Goal: Task Accomplishment & Management: Complete application form

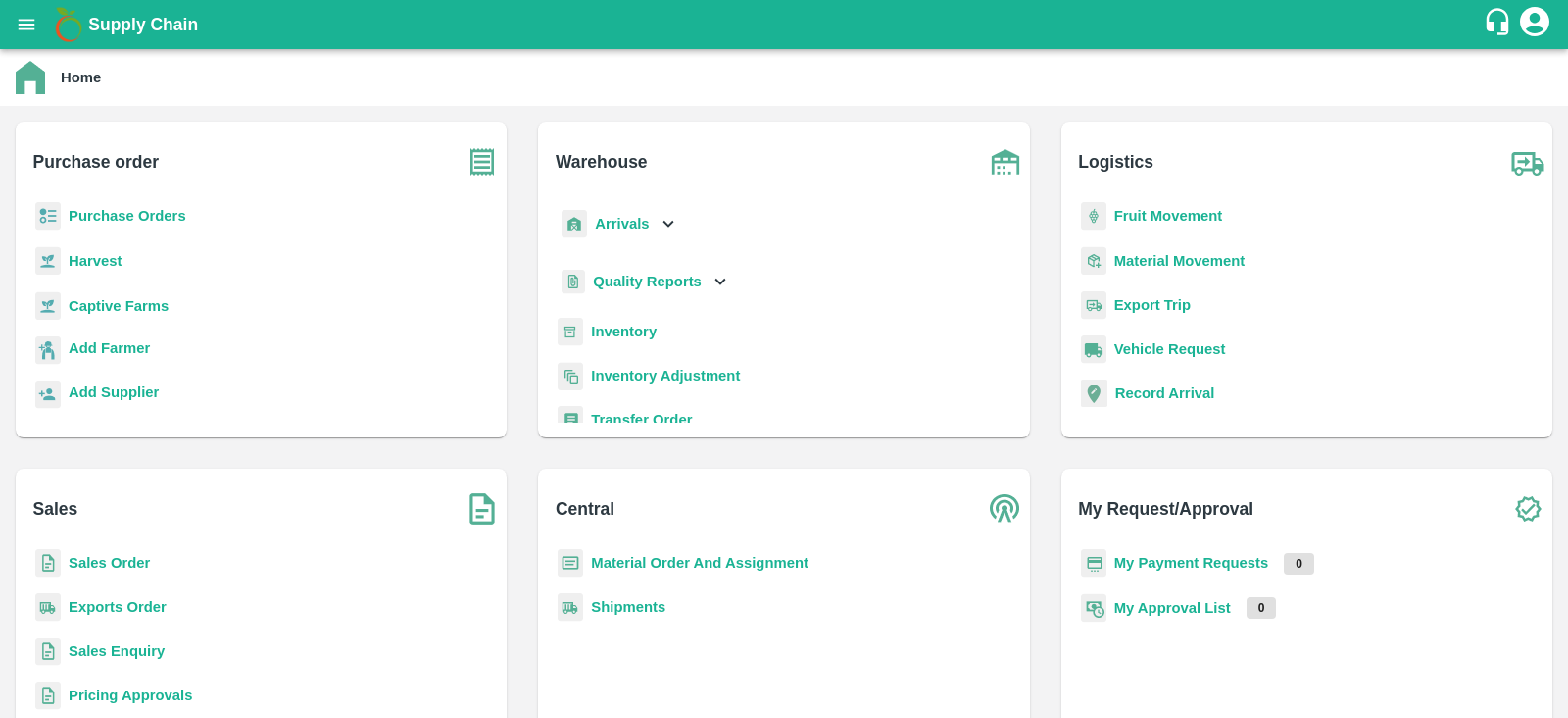
click at [178, 210] on b "Purchase Orders" at bounding box center [128, 215] width 118 height 16
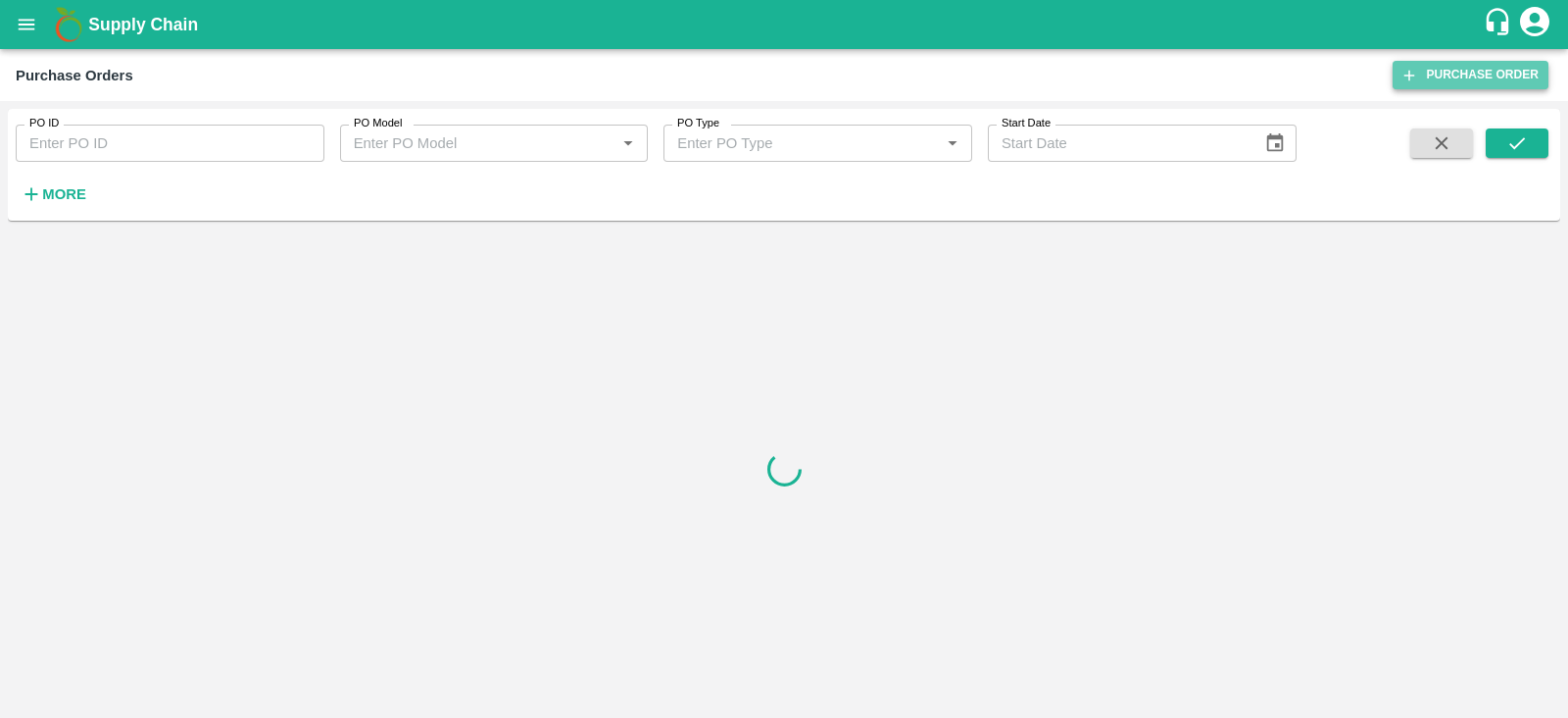
click at [1457, 76] on link "Purchase Order" at bounding box center [1471, 75] width 156 height 29
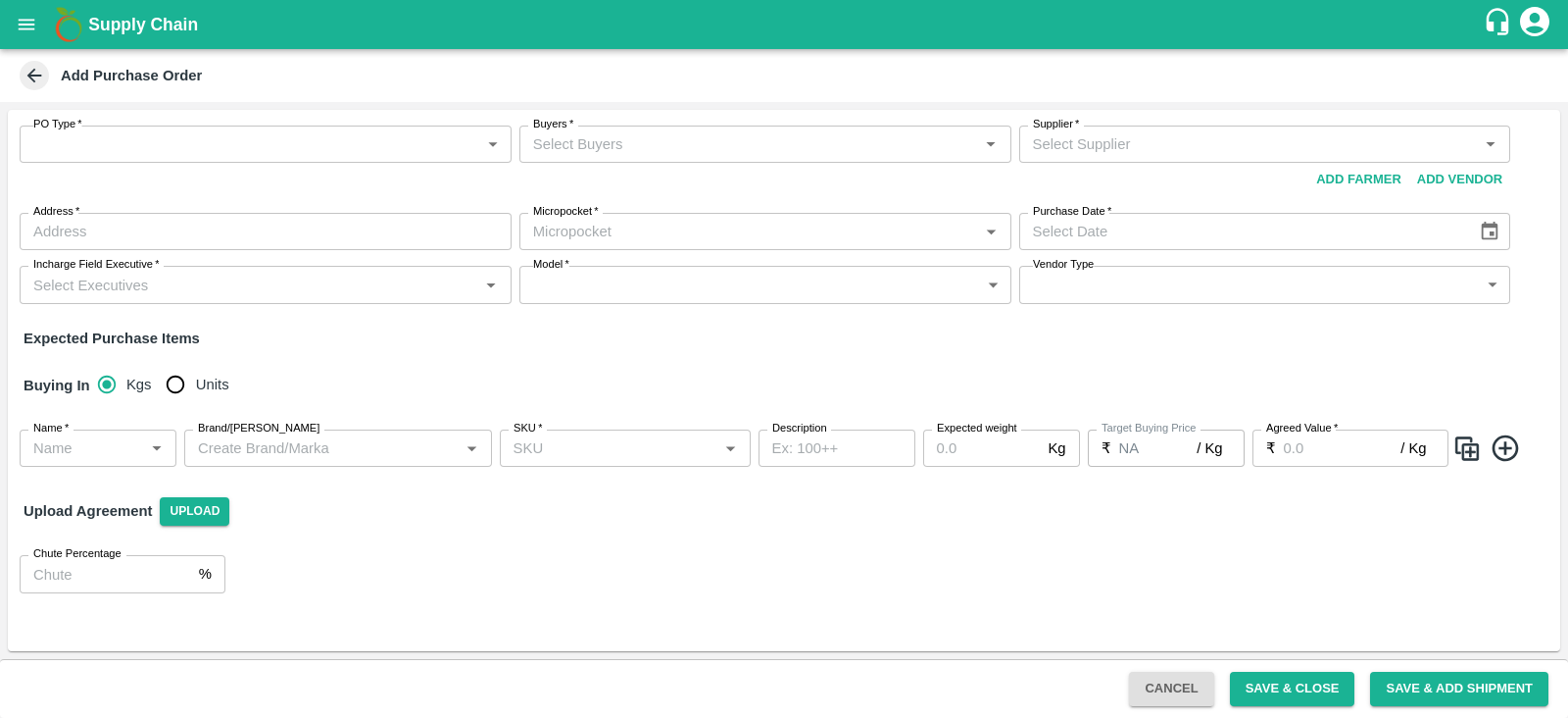
click at [345, 145] on body "Supply Chain Add Purchase Order PO Type   * ​ PO Type Buyers   * Buyers   * Sup…" at bounding box center [784, 359] width 1568 height 718
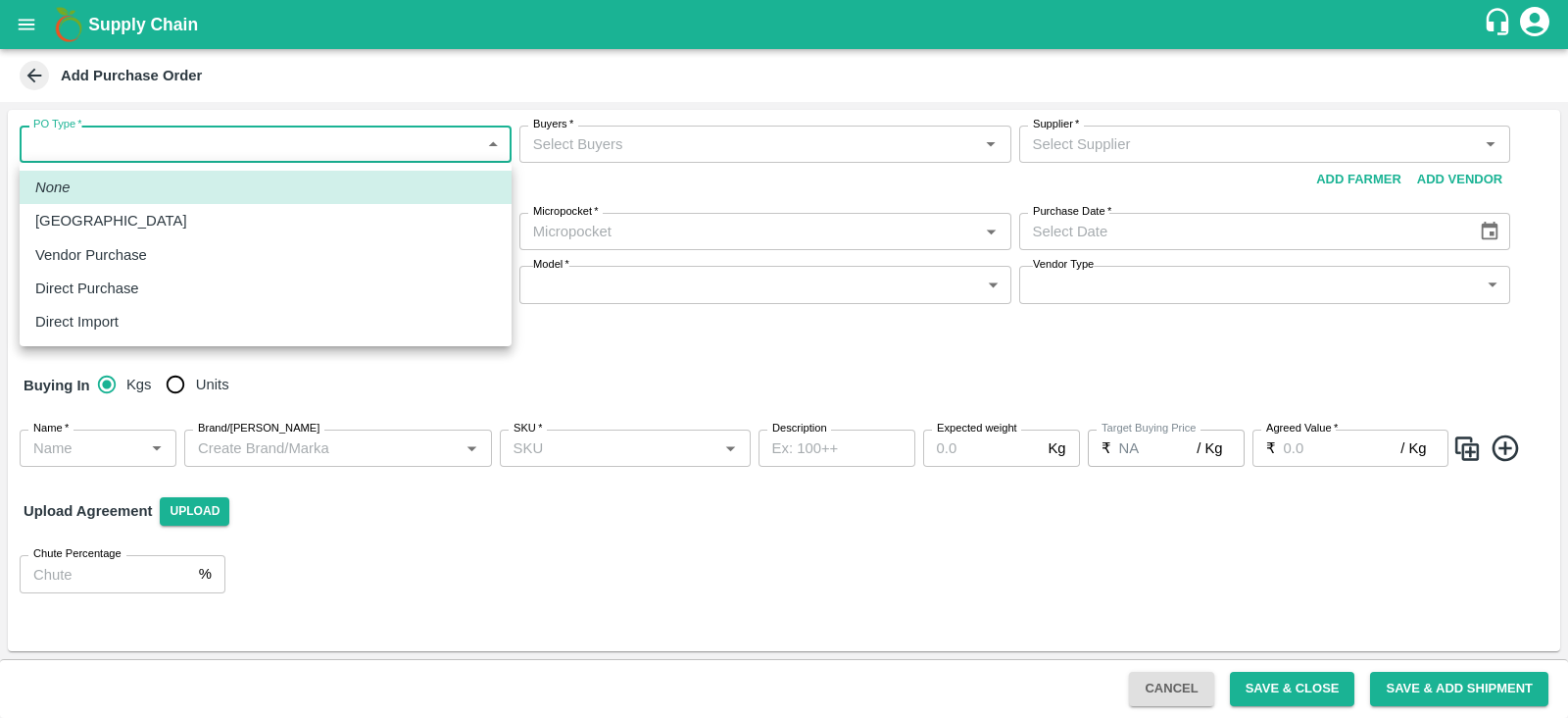
click at [133, 145] on body "Supply Chain Add Purchase Order PO Type   * ​ PO Type Buyers   * Buyers   * Sup…" at bounding box center [784, 359] width 1568 height 718
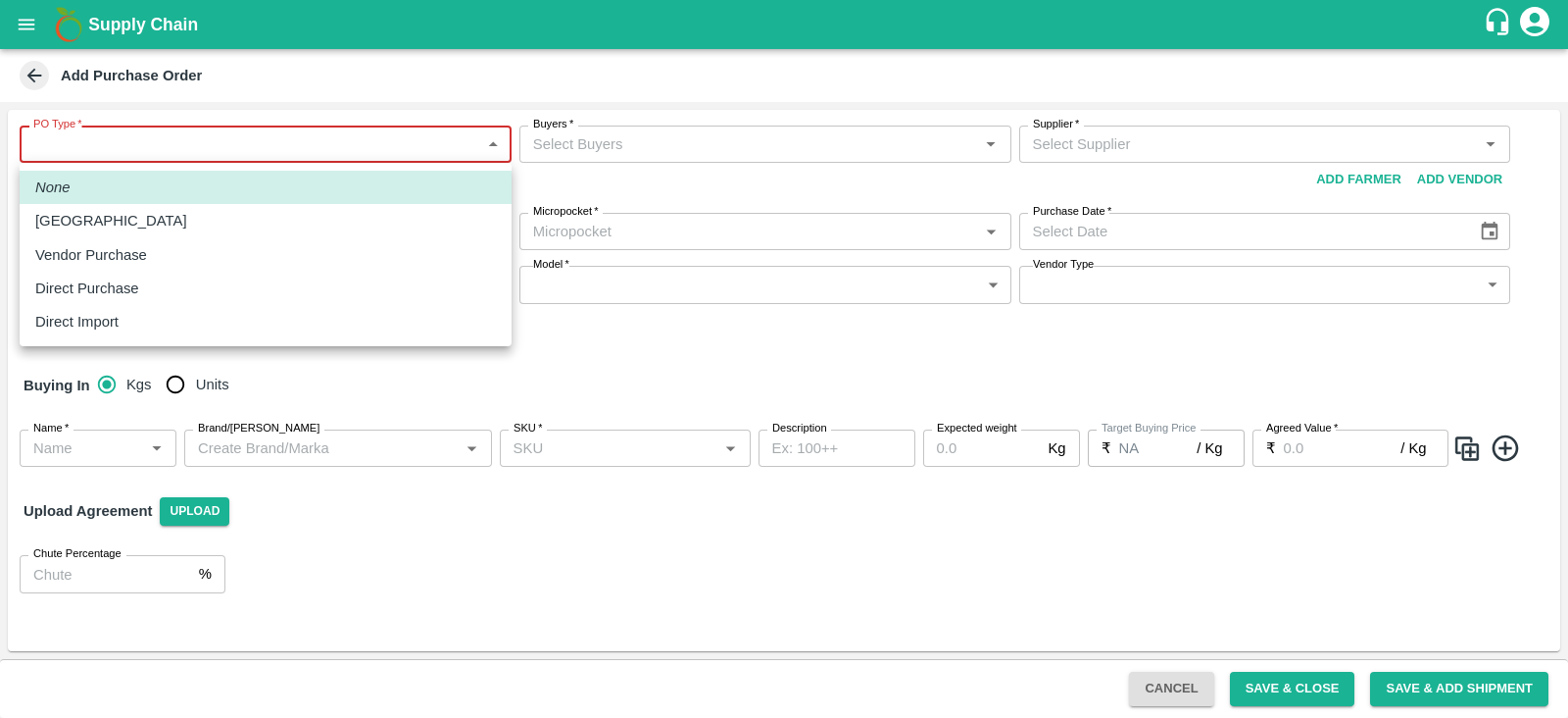
click at [328, 134] on body "Supply Chain Add Purchase Order PO Type   * ​ PO Type Required Buyers   * Buyer…" at bounding box center [784, 359] width 1568 height 718
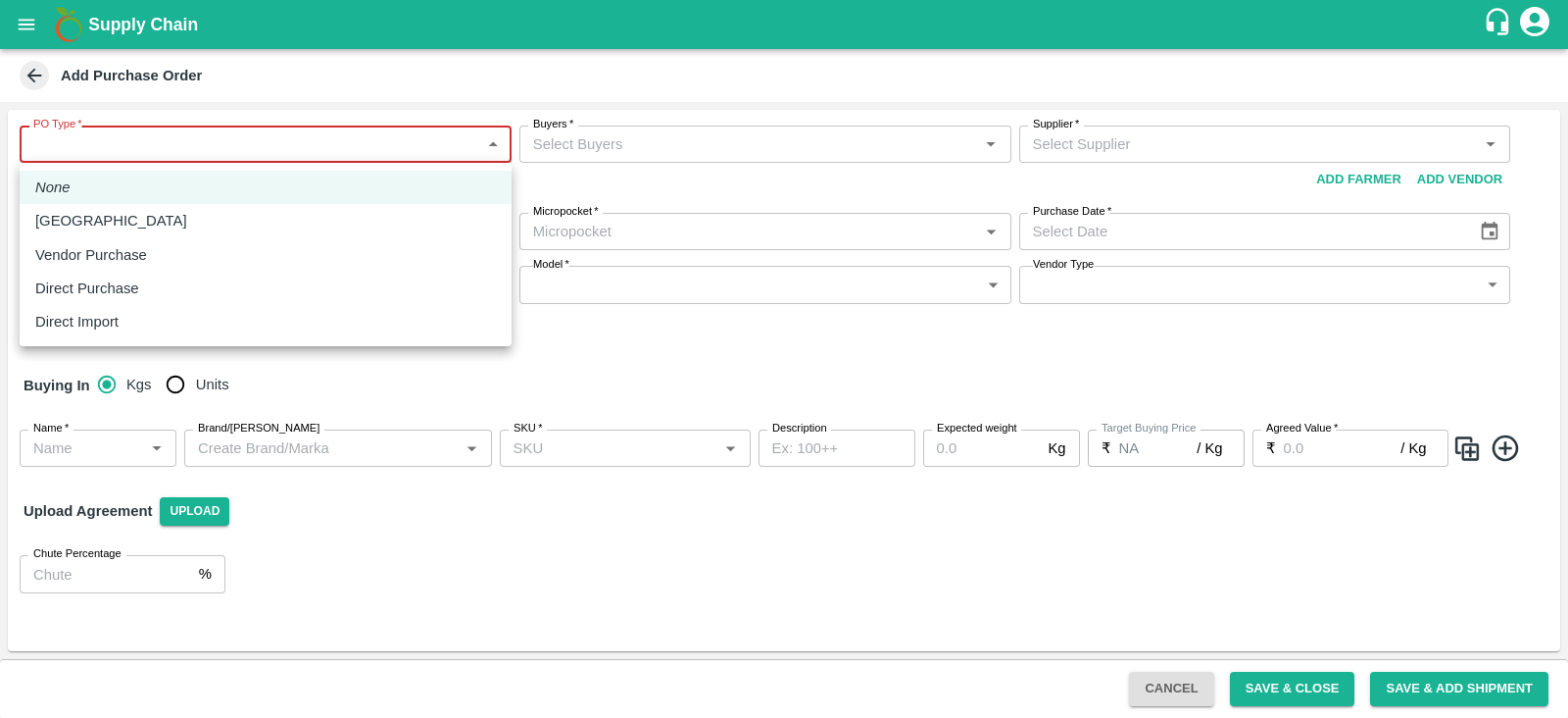
click at [544, 348] on div at bounding box center [784, 359] width 1568 height 718
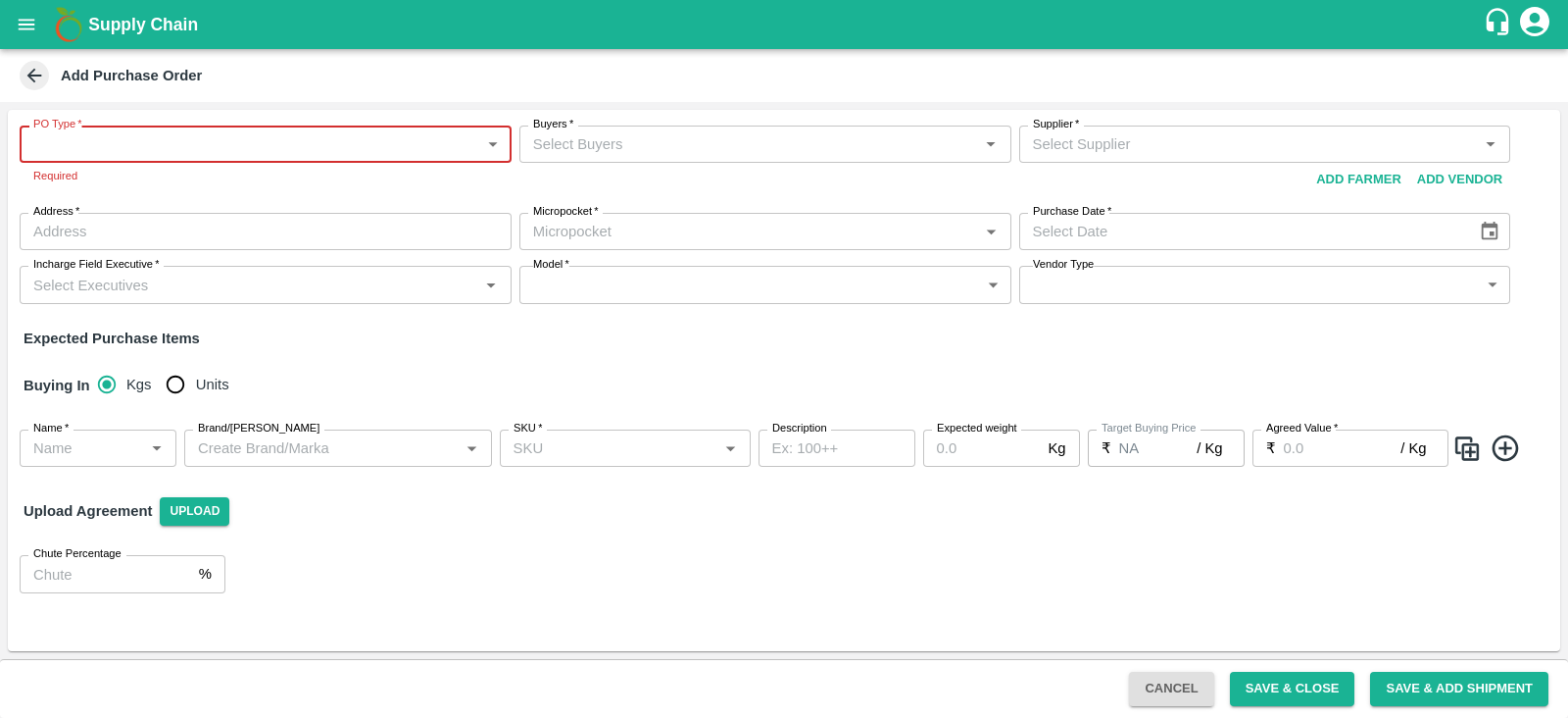
click at [478, 137] on body "Supply Chain Add Purchase Order PO Type   * ​ PO Type Required Buyers   * Buyer…" at bounding box center [784, 359] width 1568 height 718
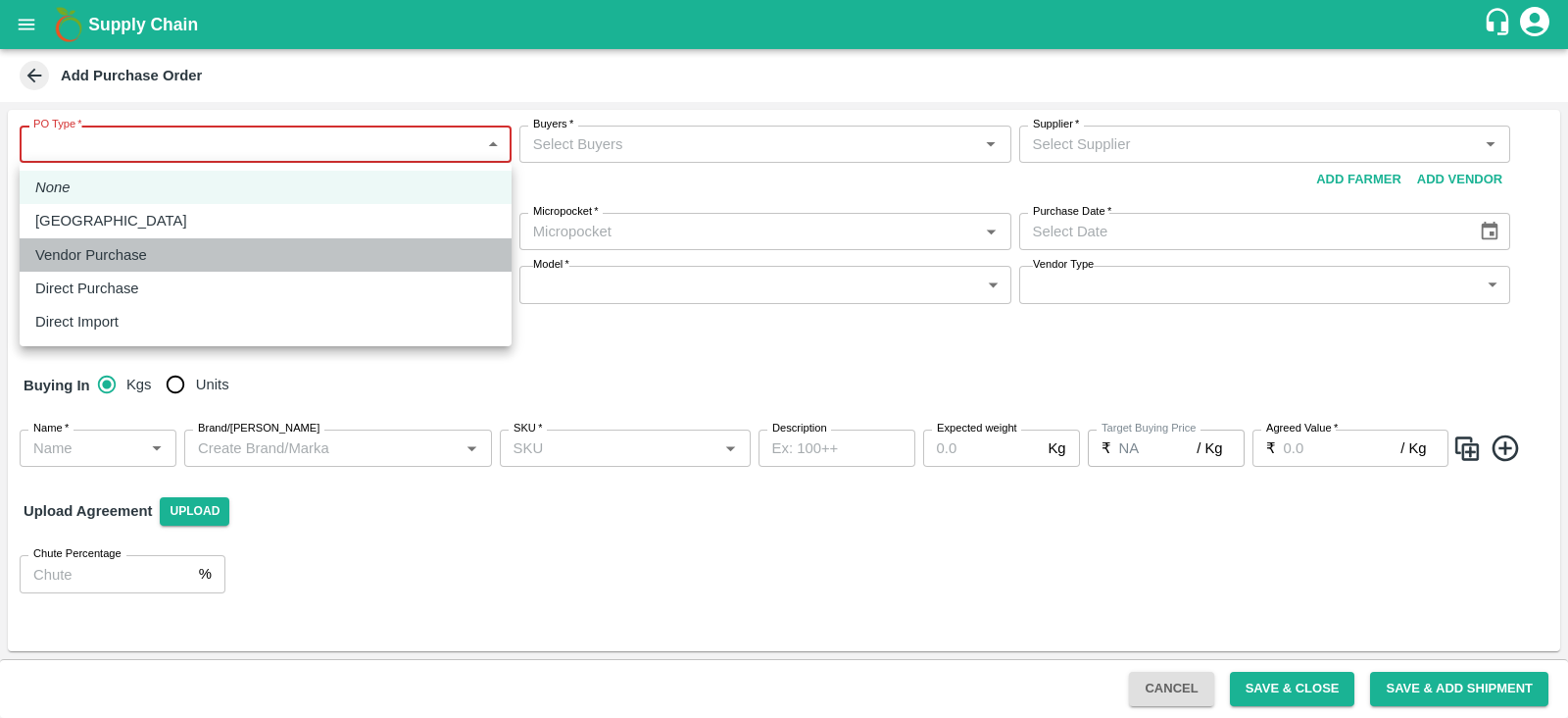
click at [98, 263] on p "Vendor Purchase" at bounding box center [91, 255] width 112 height 22
type input "2"
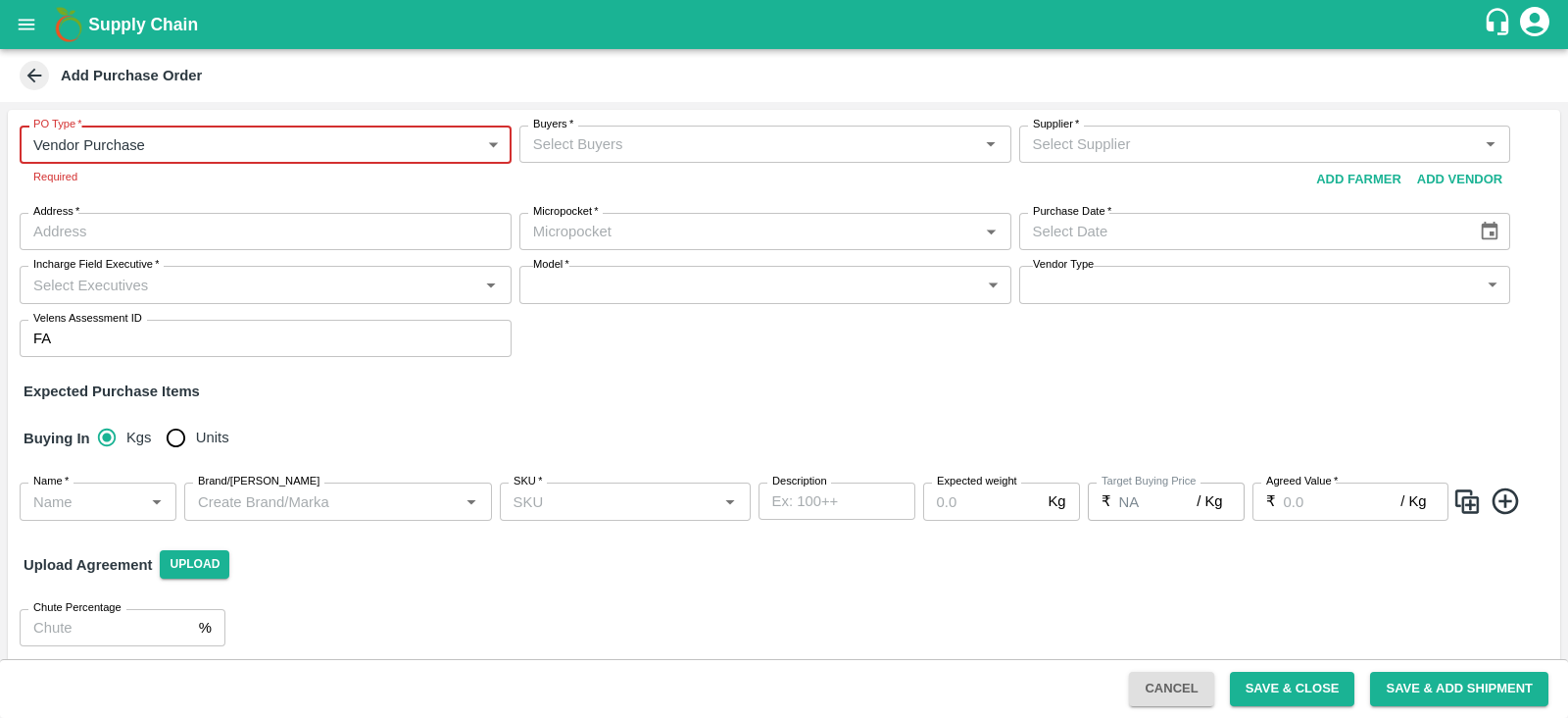
click at [636, 144] on input "Buyers   *" at bounding box center [749, 145] width 448 height 26
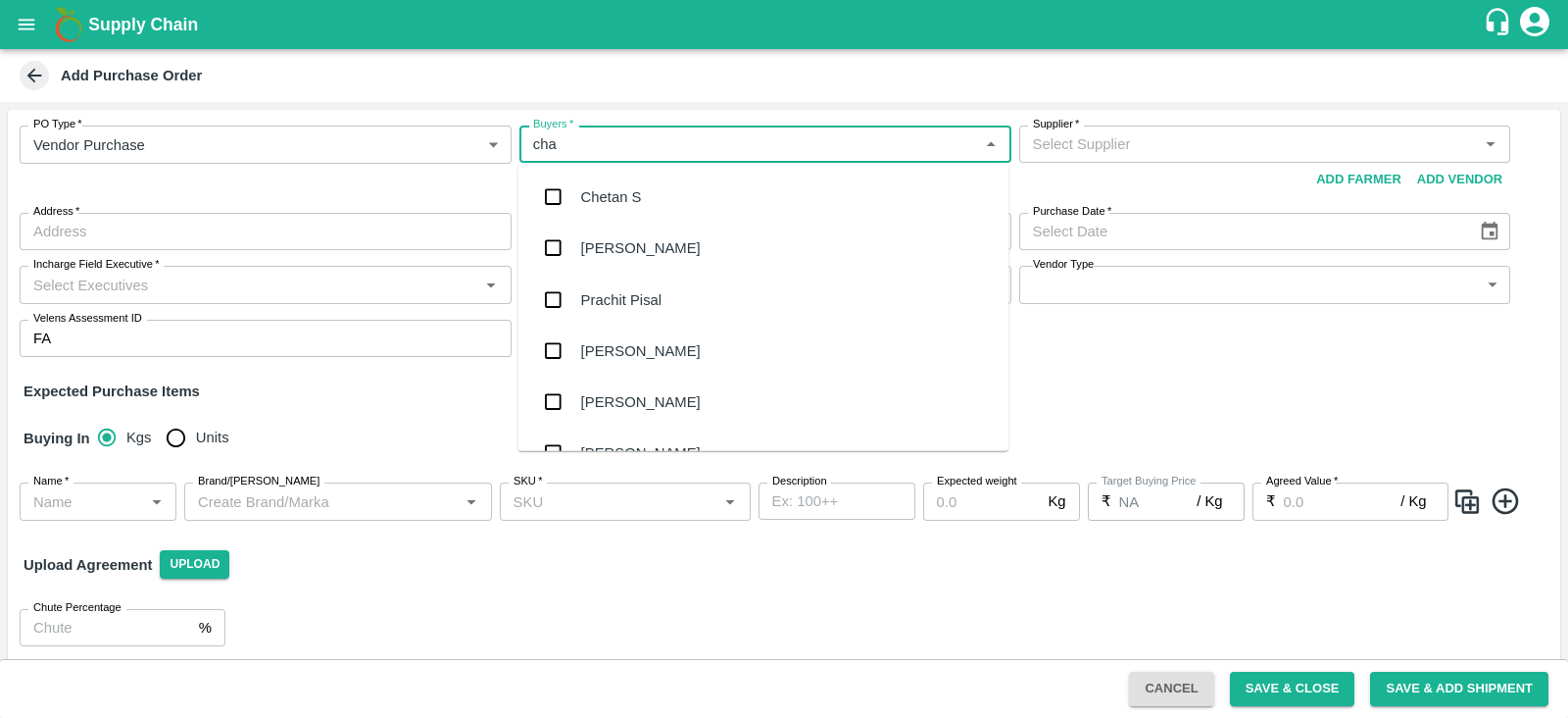
type input "chan"
click at [638, 212] on div "B [PERSON_NAME]" at bounding box center [763, 197] width 492 height 51
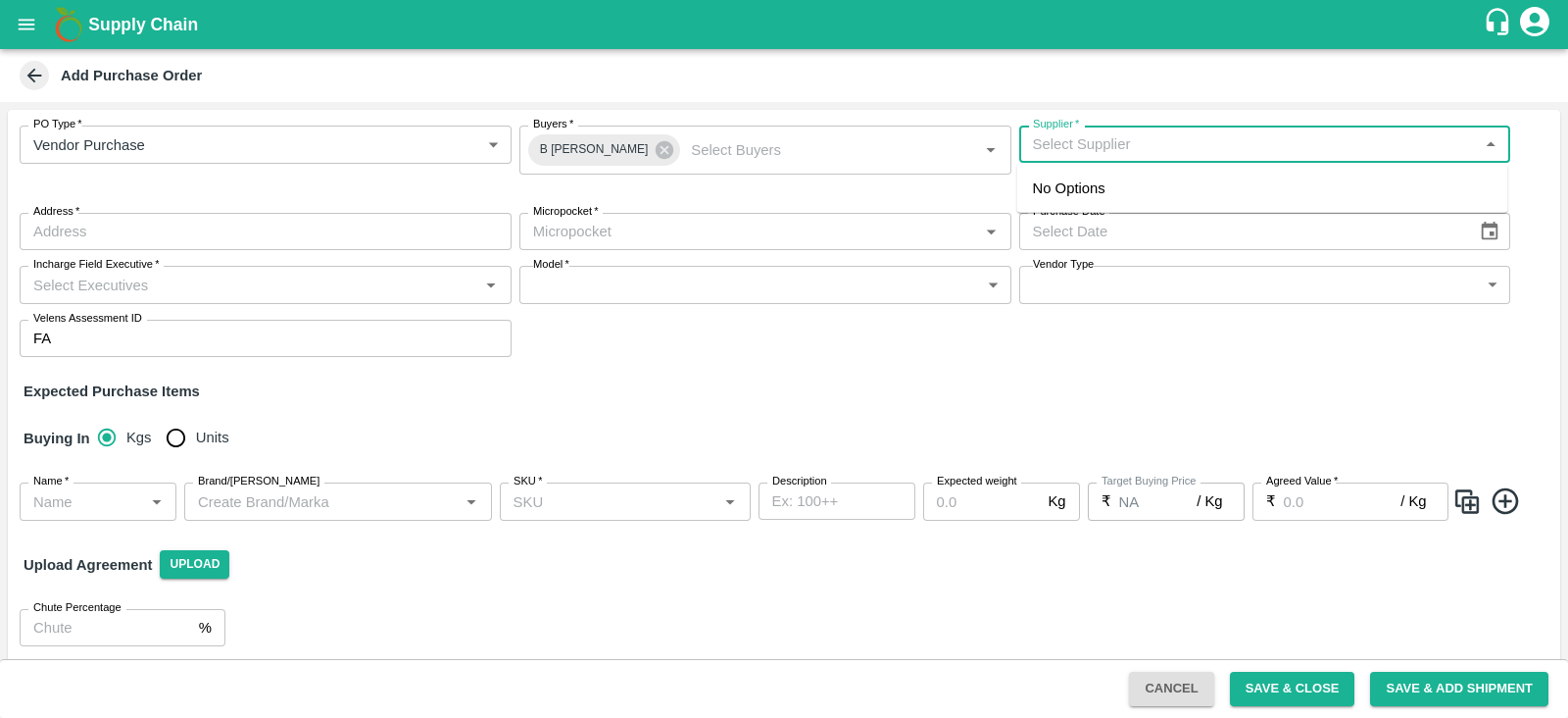
click at [1193, 150] on input "Supplier   *" at bounding box center [1249, 145] width 448 height 26
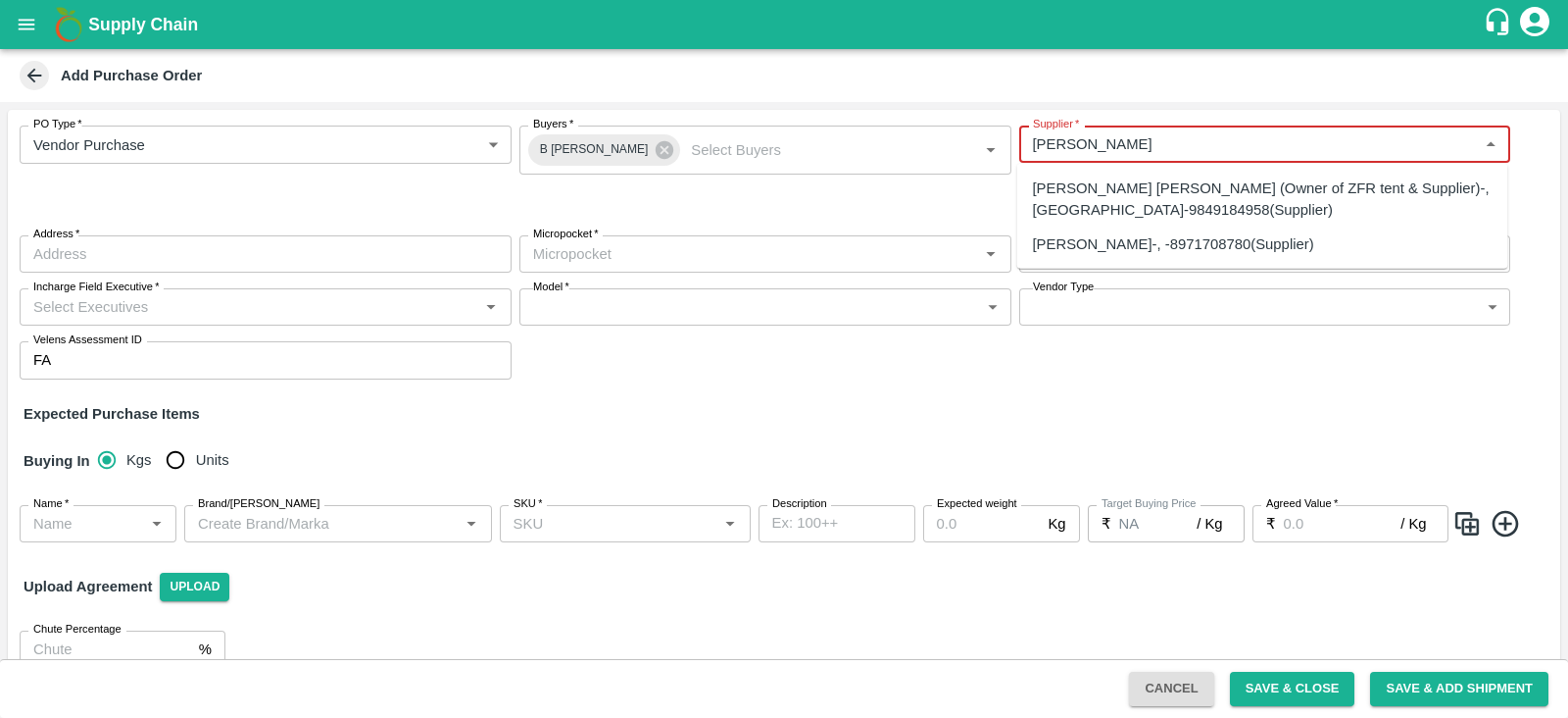
click at [1215, 188] on div "[PERSON_NAME] [PERSON_NAME] (Owner of ZFR tent & Supplier)-, [GEOGRAPHIC_DATA]-…" at bounding box center [1263, 199] width 460 height 44
type input "[PERSON_NAME] [PERSON_NAME] (Owner of ZFR tent & Supplier)-, [GEOGRAPHIC_DATA]-…"
type input ", [GEOGRAPHIC_DATA], , [GEOGRAPHIC_DATA]"
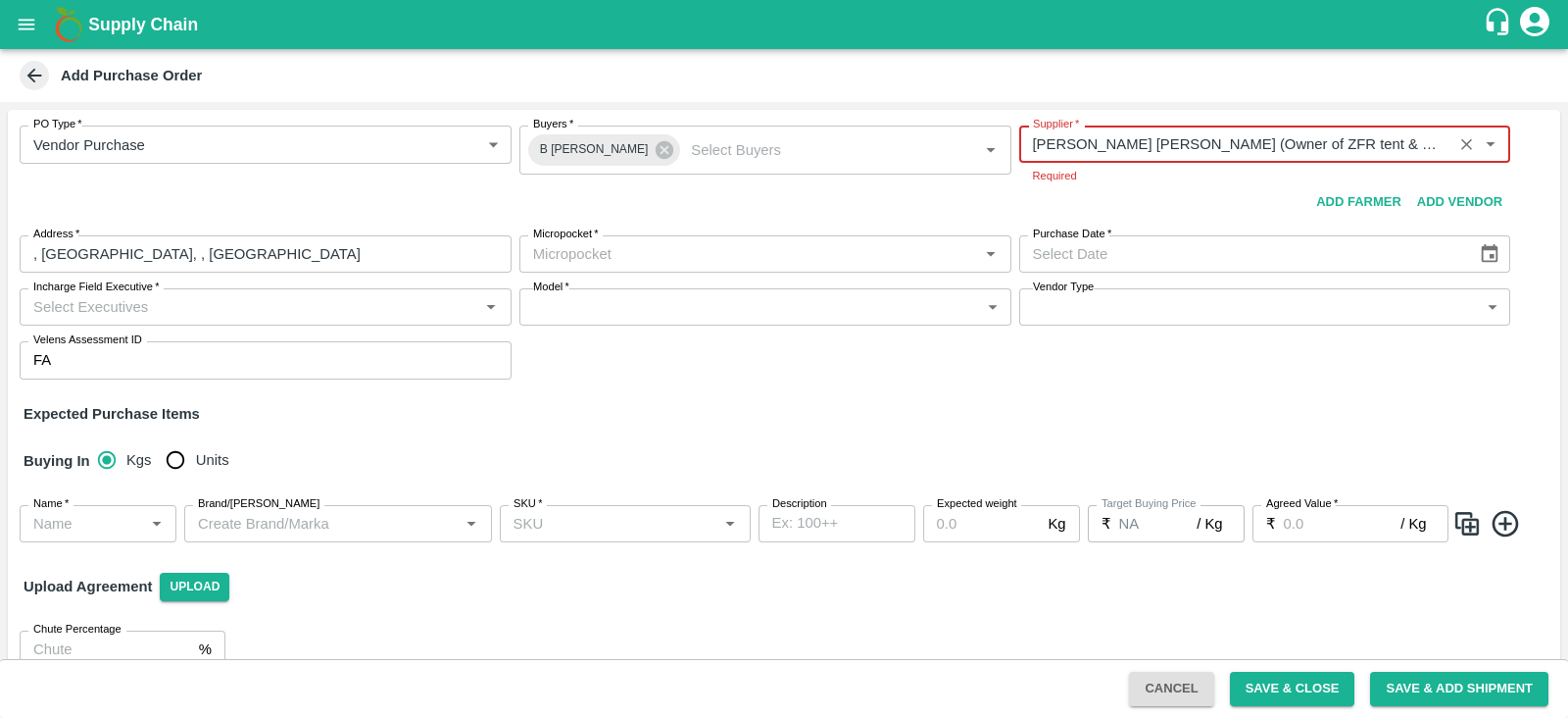
type input "[PERSON_NAME] [PERSON_NAME] (Owner of ZFR tent & Supplier)-, [GEOGRAPHIC_DATA]-…"
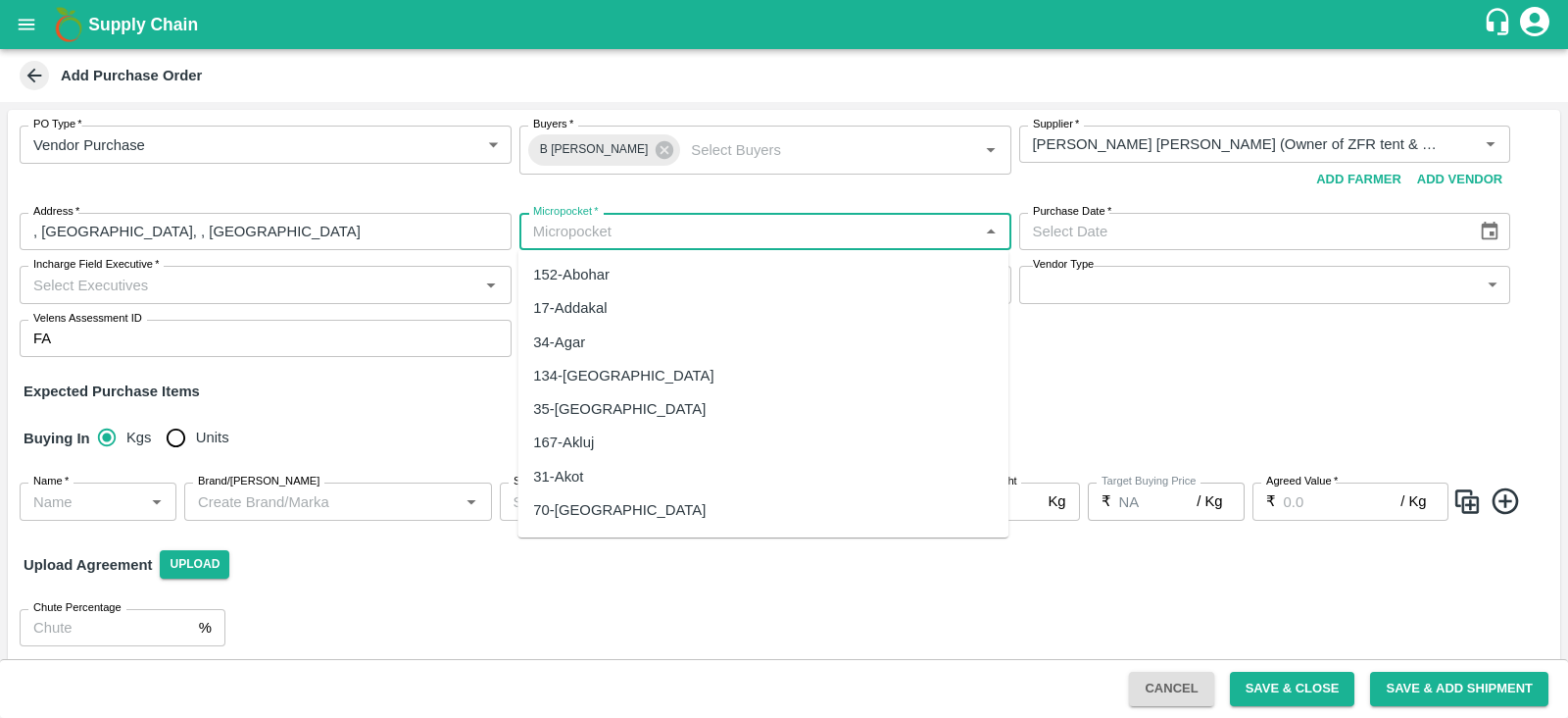
click at [662, 247] on div "Micropocket   *" at bounding box center [765, 231] width 493 height 37
click at [789, 228] on input "Micropocket   *" at bounding box center [749, 231] width 448 height 26
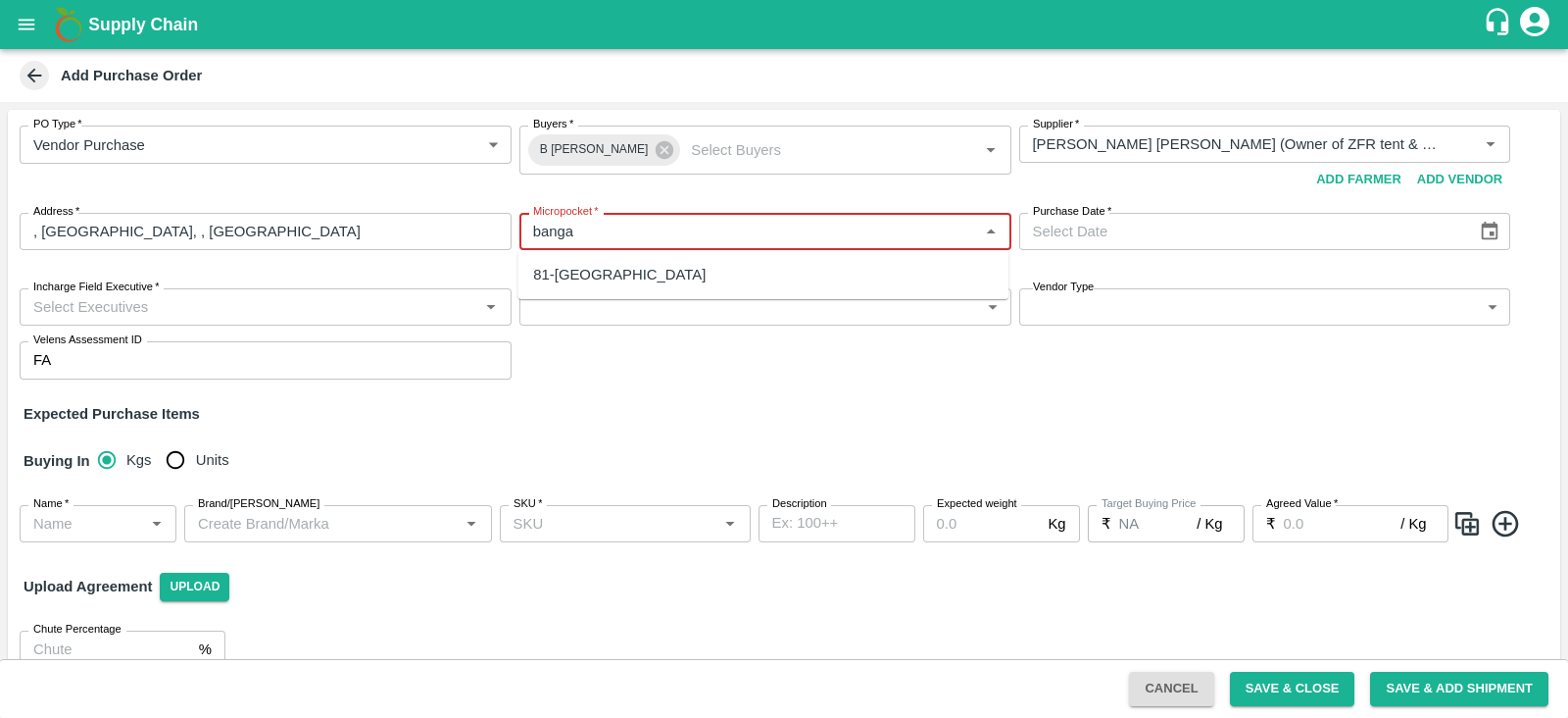
click at [596, 274] on div "81-[GEOGRAPHIC_DATA]" at bounding box center [618, 274] width 172 height 22
type input "81-[GEOGRAPHIC_DATA]"
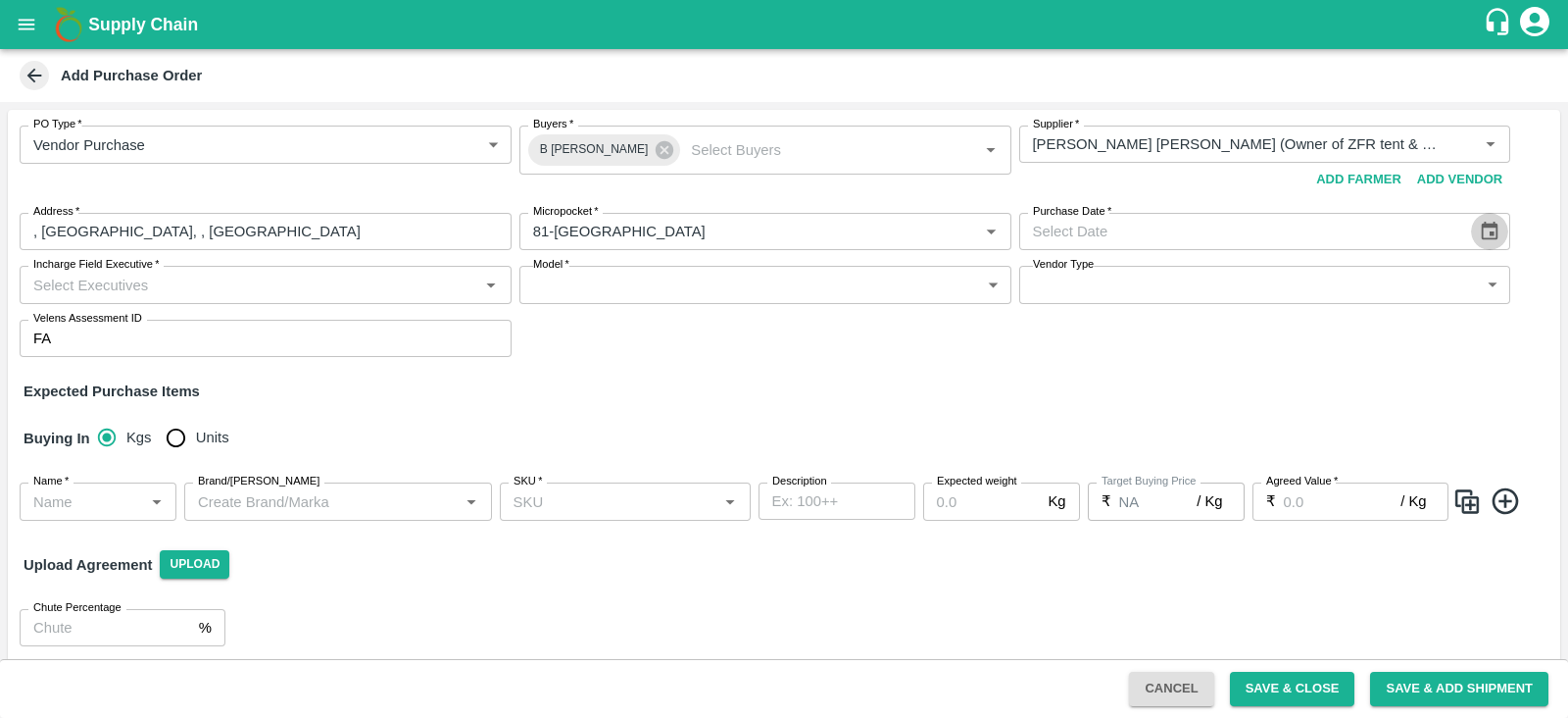
click at [1499, 227] on button "Choose date" at bounding box center [1490, 231] width 37 height 37
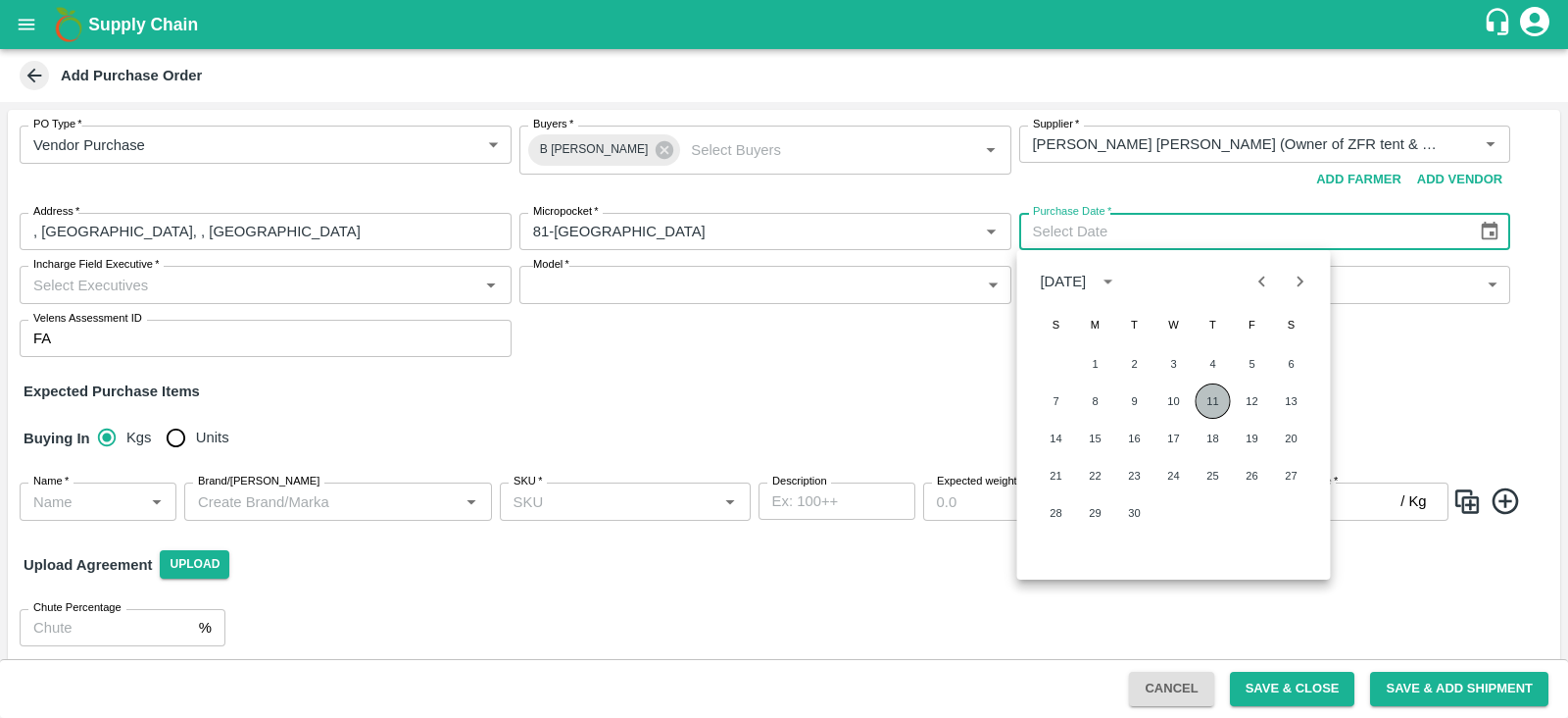
click at [1217, 402] on button "11" at bounding box center [1214, 401] width 35 height 35
type input "11/09/2025"
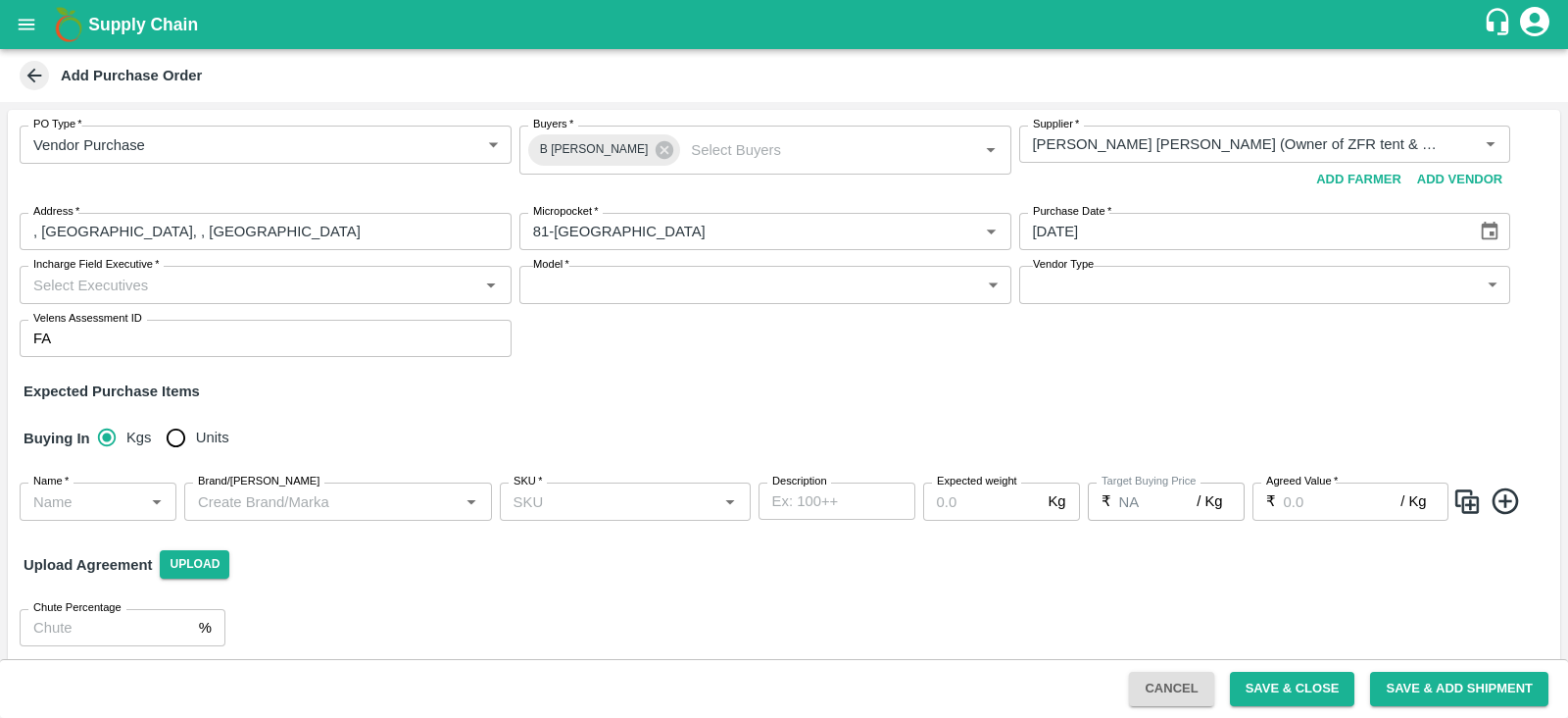
click at [376, 280] on input "Incharge Field Executive   *" at bounding box center [250, 284] width 448 height 26
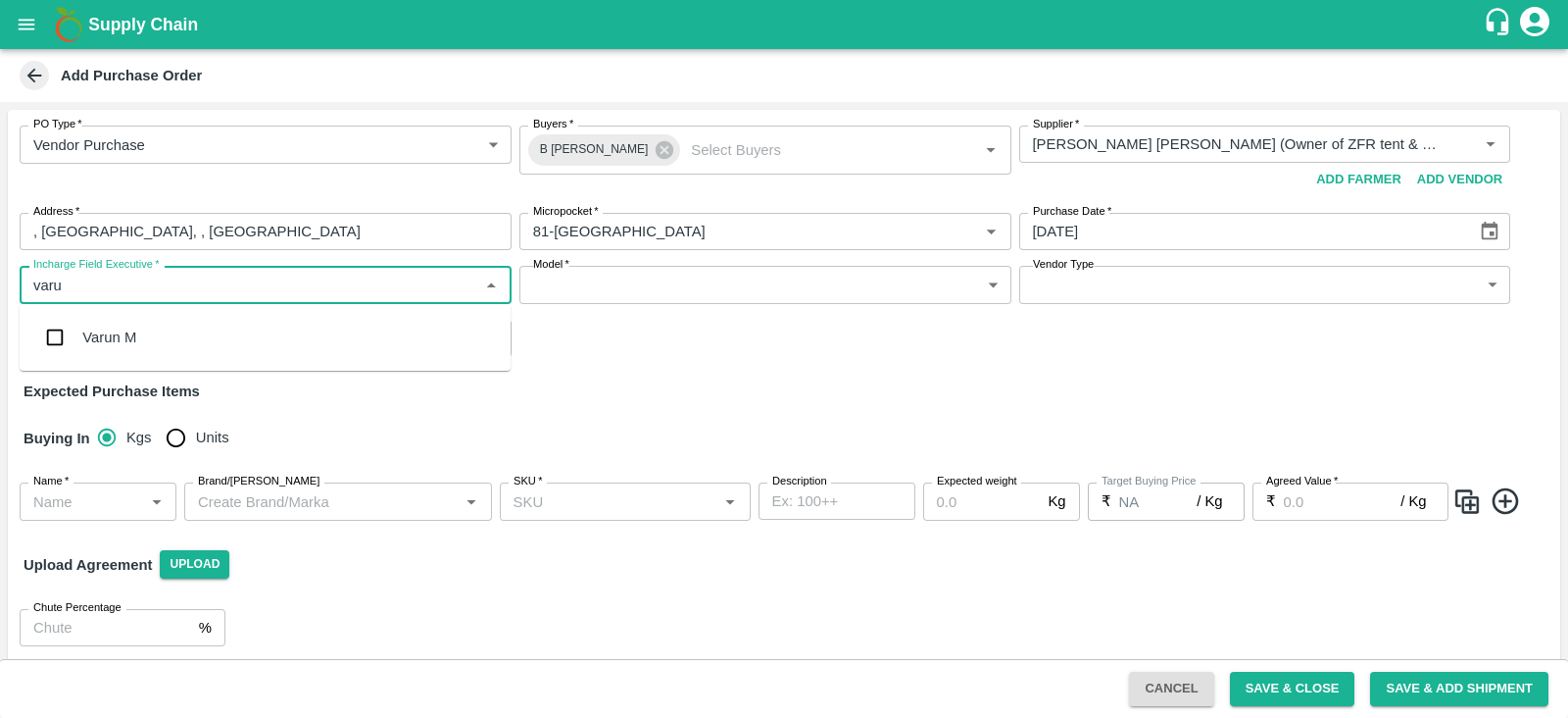
type input "varun"
click at [63, 335] on input "checkbox" at bounding box center [55, 337] width 39 height 39
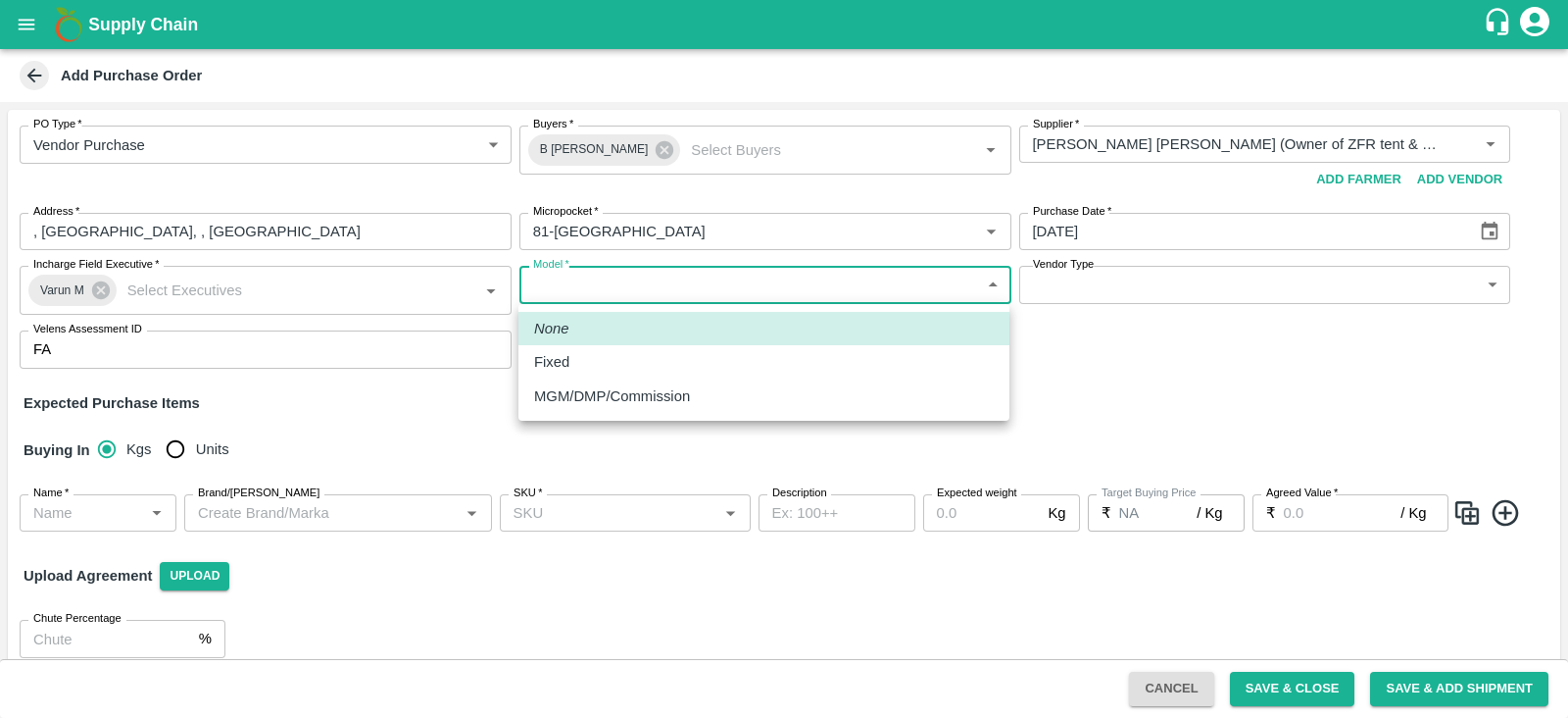
click at [736, 278] on body "Supply Chain Add Purchase Order PO Type   * Vendor Purchase 2 PO Type Buyers   …" at bounding box center [784, 359] width 1568 height 718
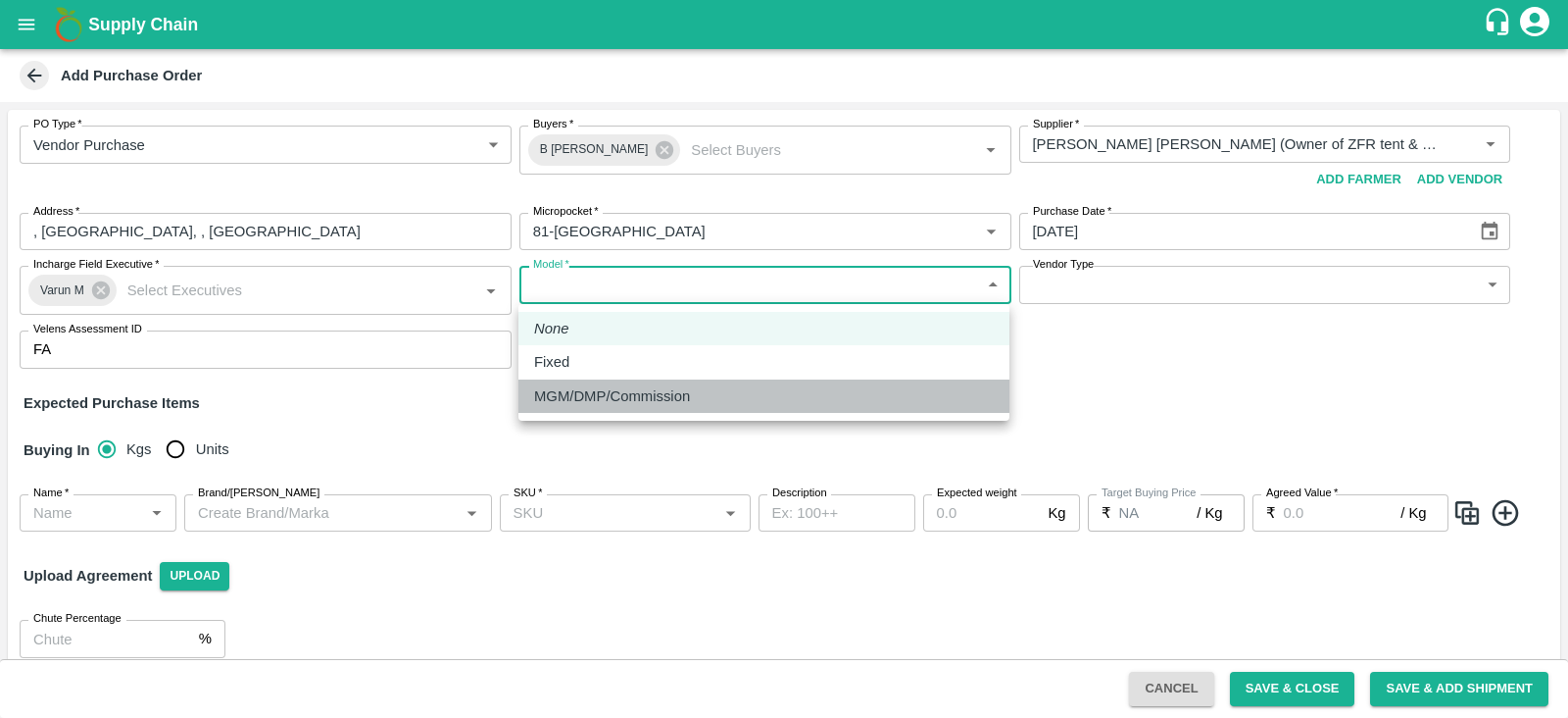
click at [622, 399] on p "MGM/DMP/Commission" at bounding box center [611, 396] width 156 height 22
type input "Commision"
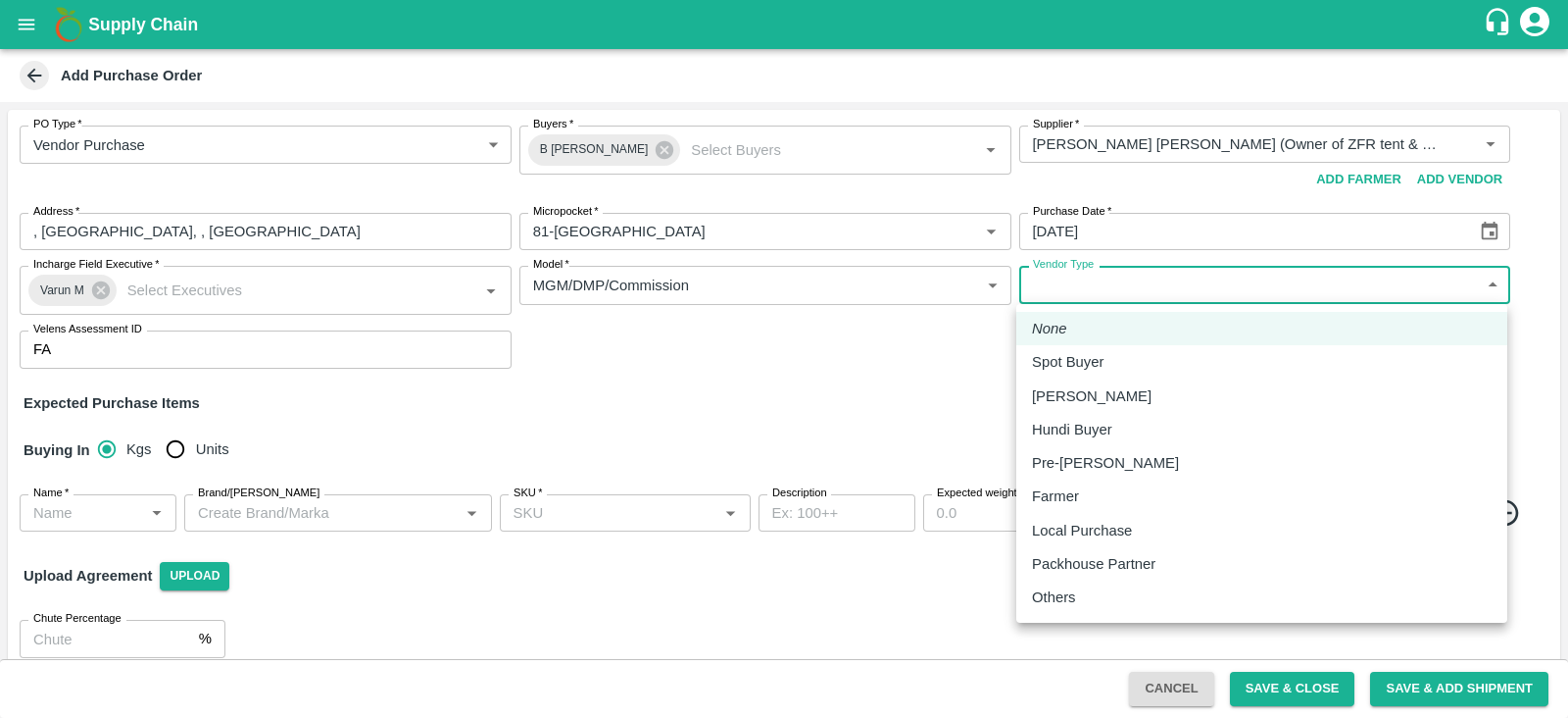
click at [1220, 276] on body "Supply Chain Add Purchase Order PO Type   * Vendor Purchase 2 PO Type Buyers   …" at bounding box center [784, 359] width 1568 height 718
click at [744, 414] on div at bounding box center [784, 359] width 1568 height 718
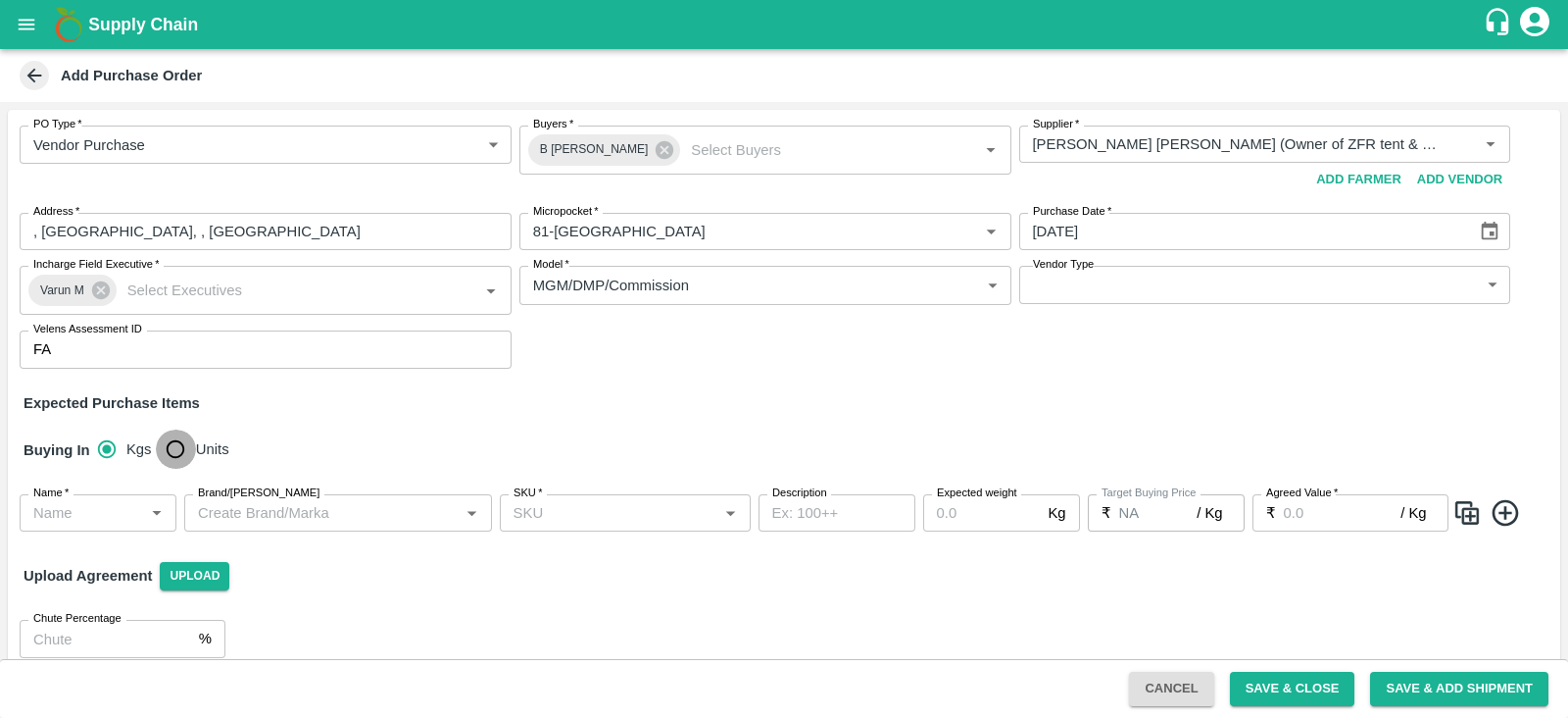
click at [179, 447] on input "Units" at bounding box center [176, 449] width 39 height 39
radio input "true"
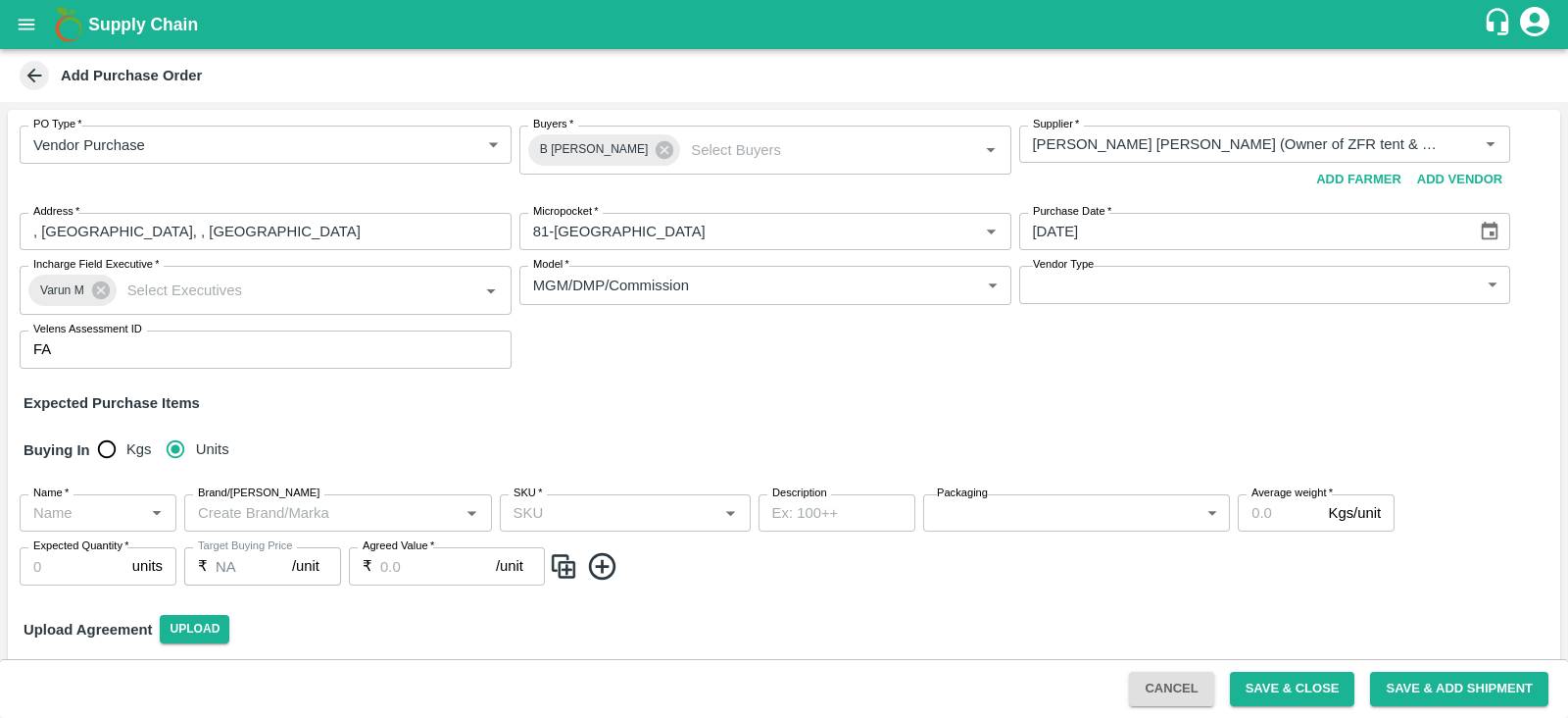
click at [114, 509] on input "Name   *" at bounding box center [82, 513] width 113 height 26
type input "kiwi"
type input "Ki"
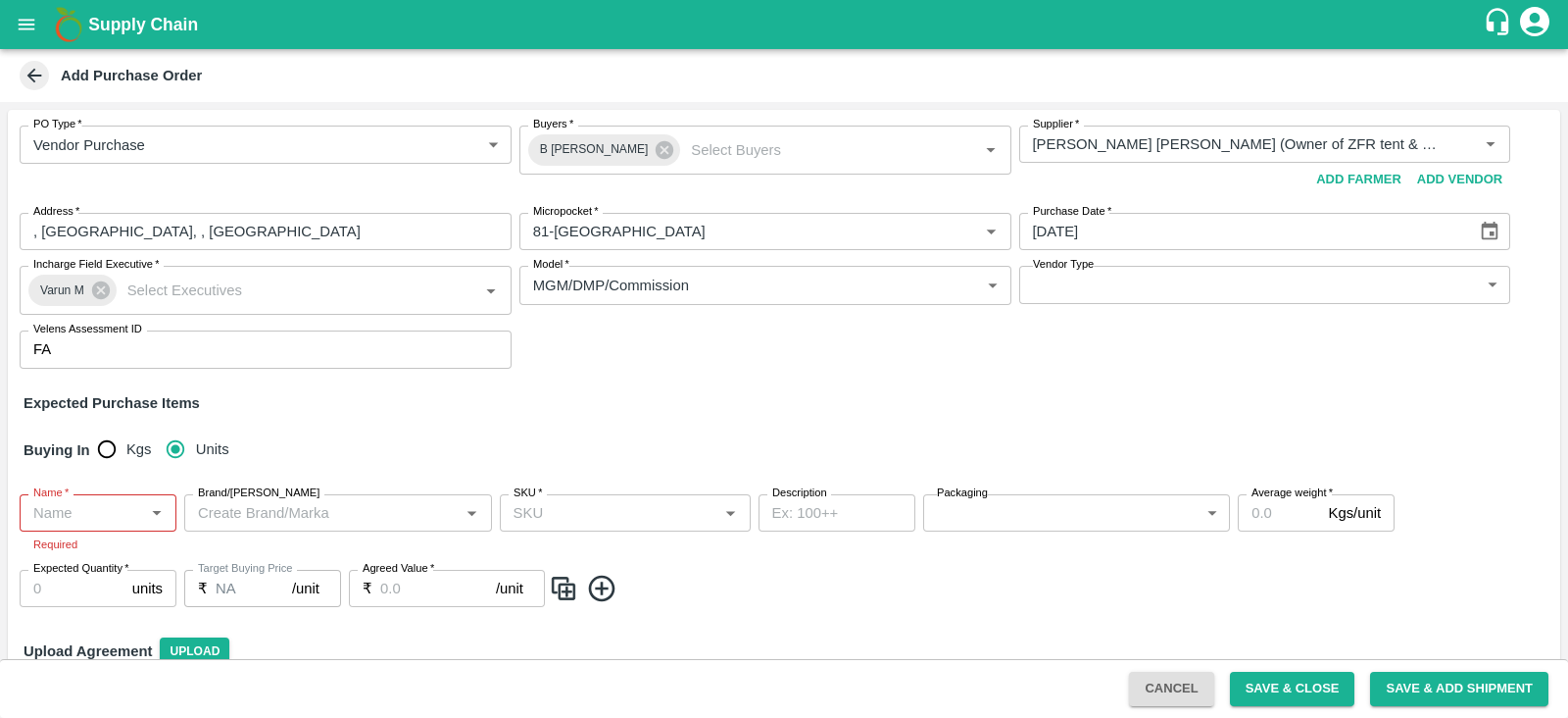
click at [441, 392] on div "Expected Purchase Items" at bounding box center [784, 403] width 1522 height 22
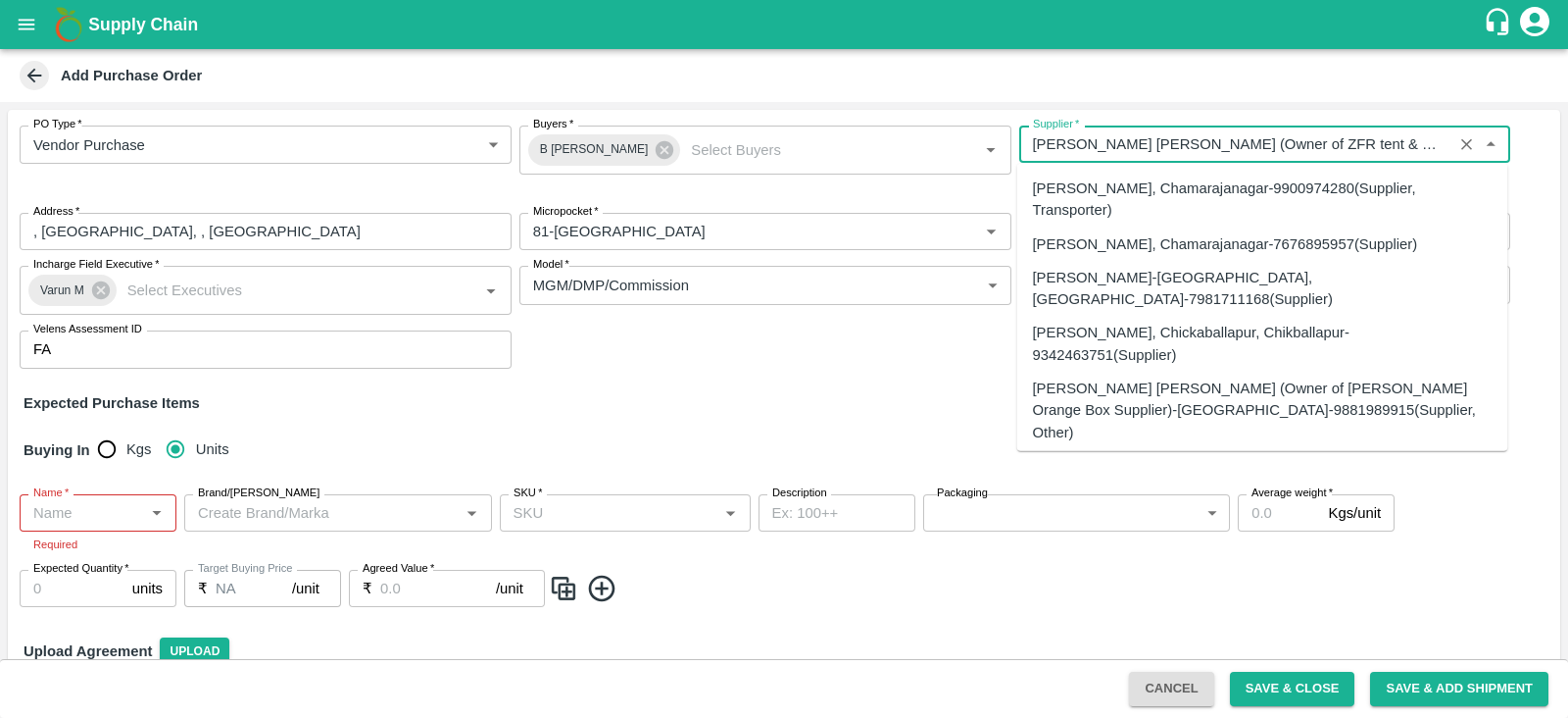
click at [1139, 146] on input "Supplier   *" at bounding box center [1237, 145] width 423 height 26
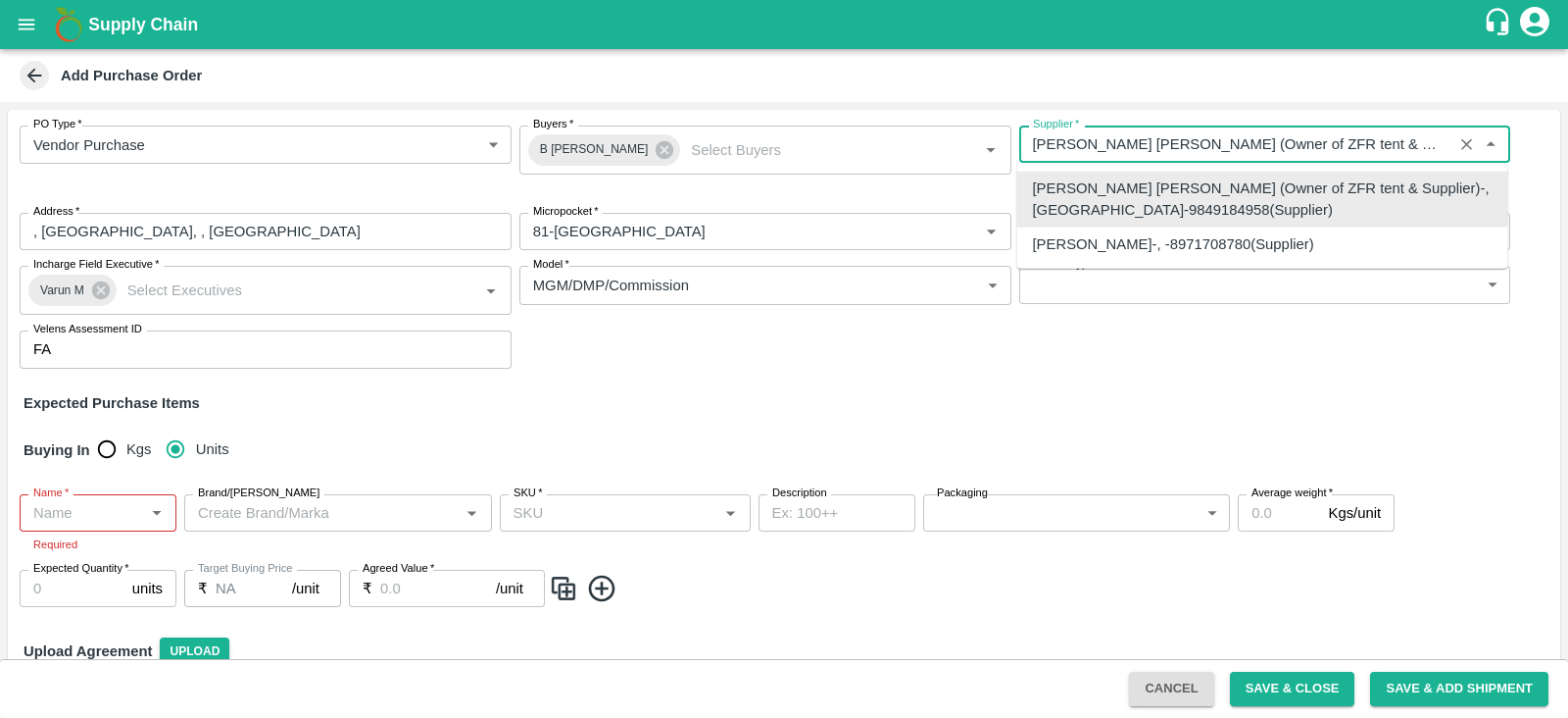
click at [1171, 142] on input "Supplier   *" at bounding box center [1237, 145] width 423 height 26
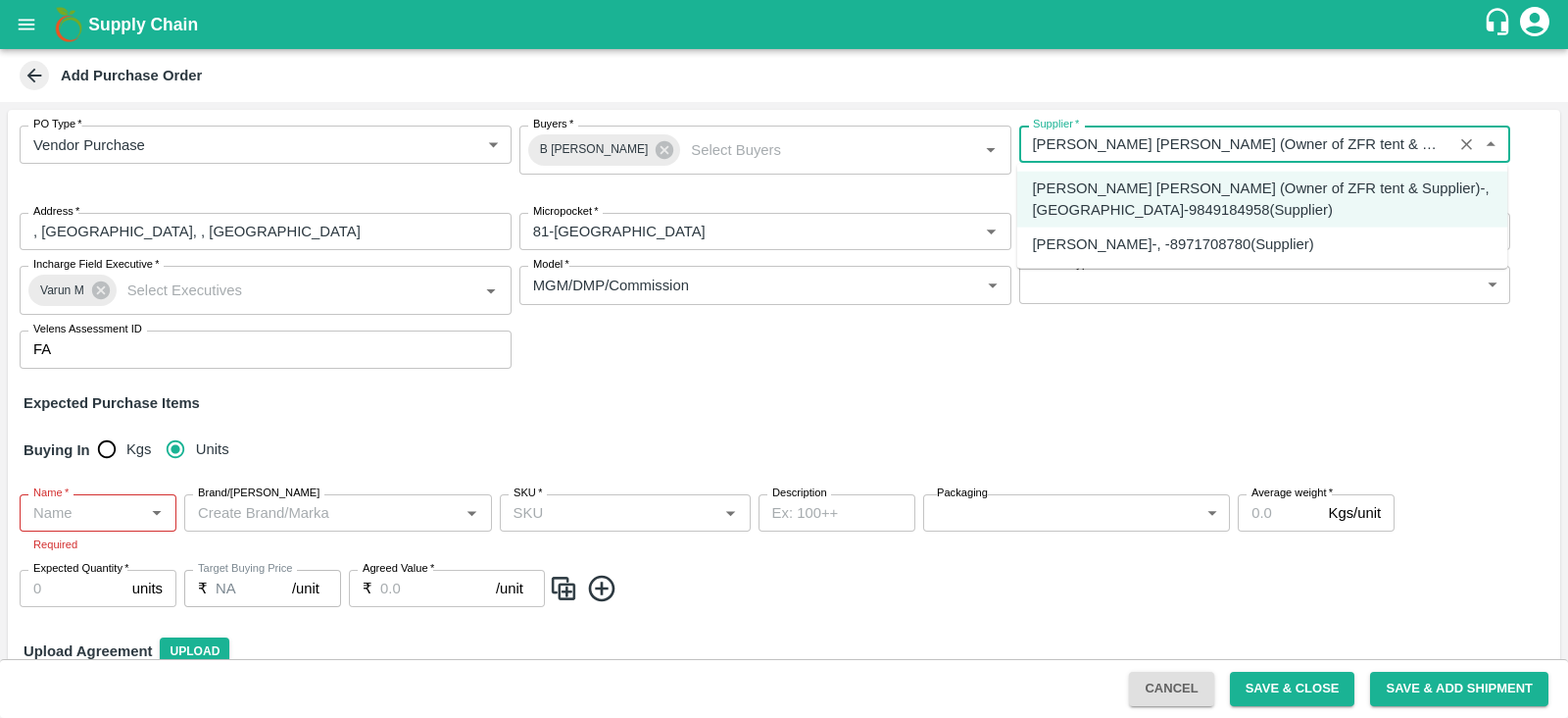
click at [1160, 240] on div "SYED ZEESHAN-, -8971708780(Supplier)" at bounding box center [1174, 243] width 281 height 22
type input "SYED ZEESHAN-, -8971708780(Supplier)"
type input ", , ,"
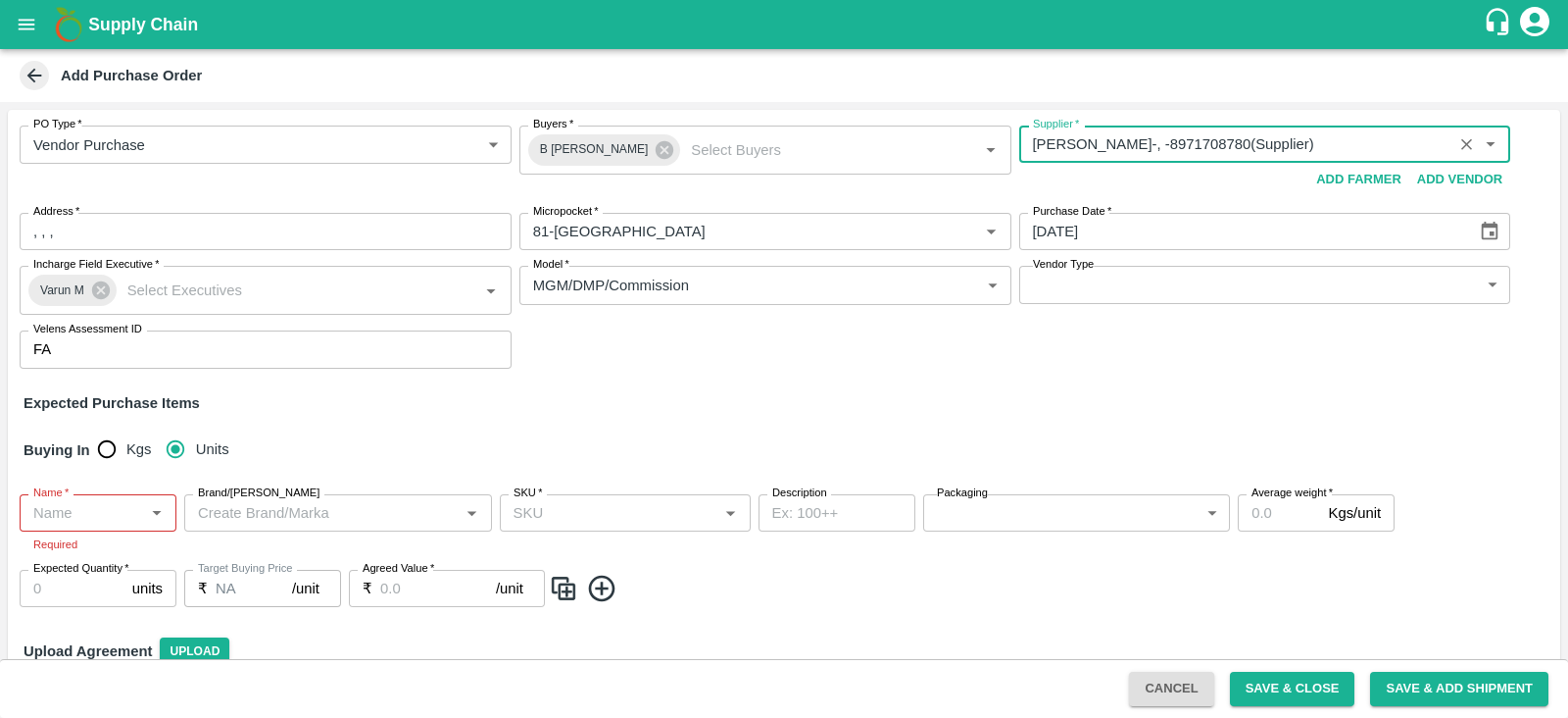
click at [625, 399] on div "Expected Purchase Items" at bounding box center [784, 403] width 1522 height 22
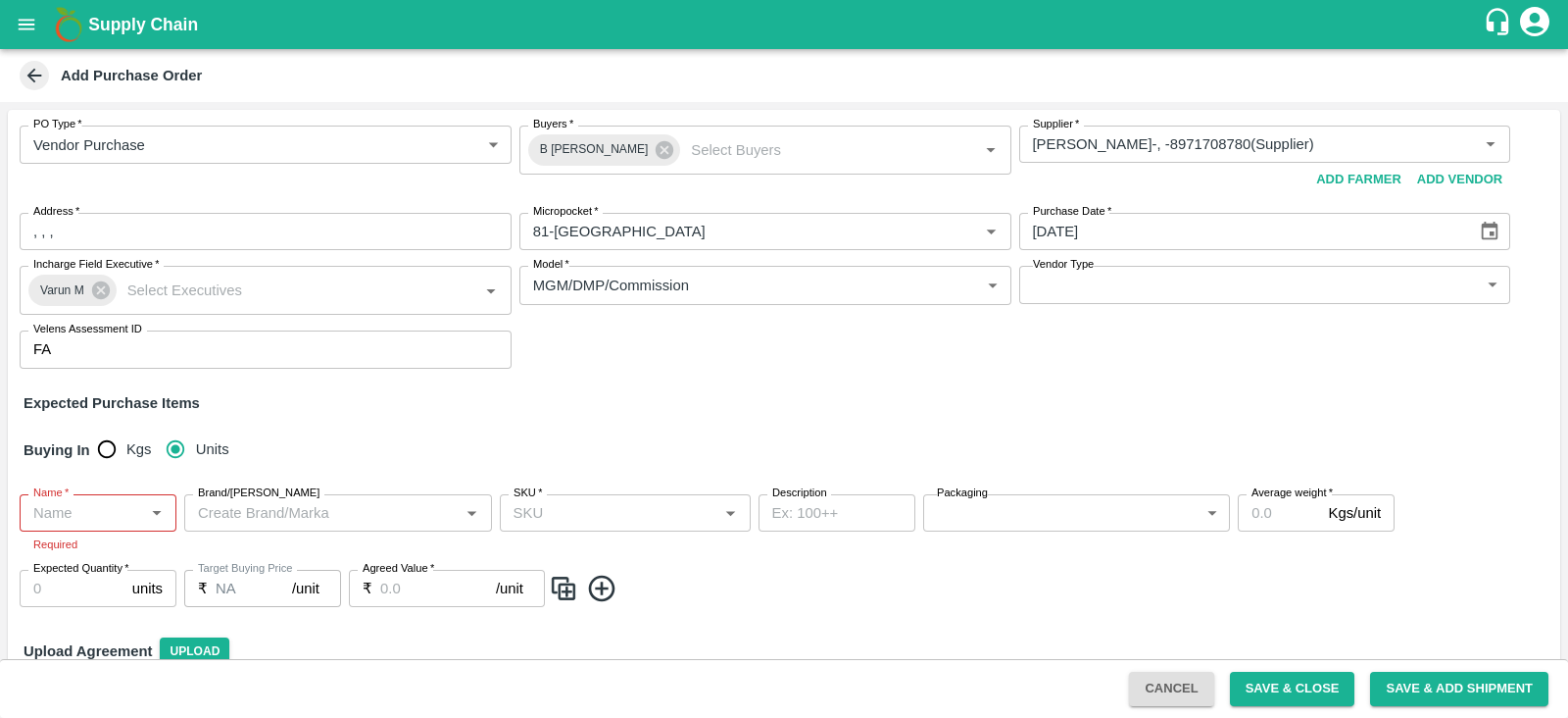
click at [25, 65] on icon at bounding box center [34, 76] width 22 height 22
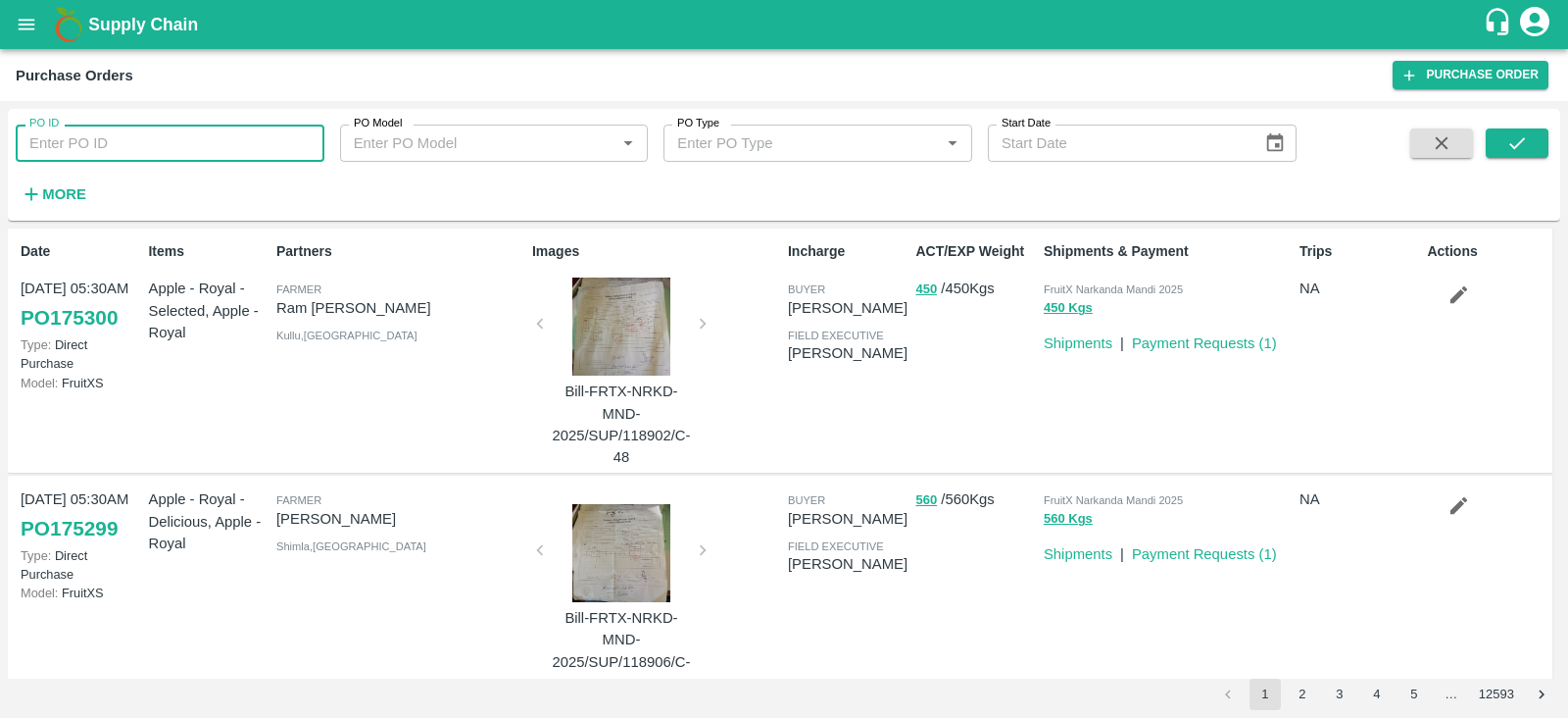
click at [191, 139] on input "PO ID" at bounding box center [170, 144] width 309 height 37
click at [191, 139] on input "175307" at bounding box center [170, 144] width 309 height 37
type input "175307"
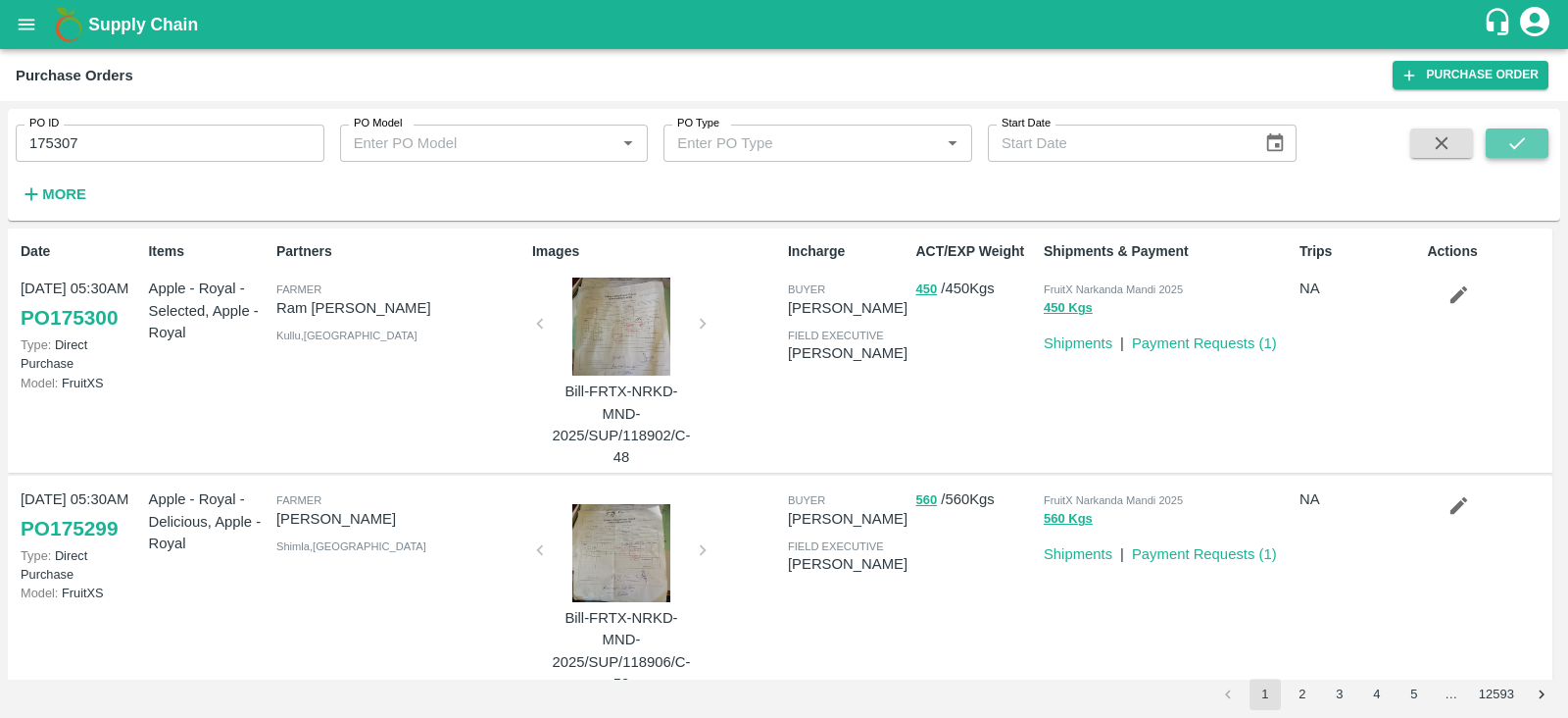
click at [1492, 142] on button "submit" at bounding box center [1518, 144] width 63 height 30
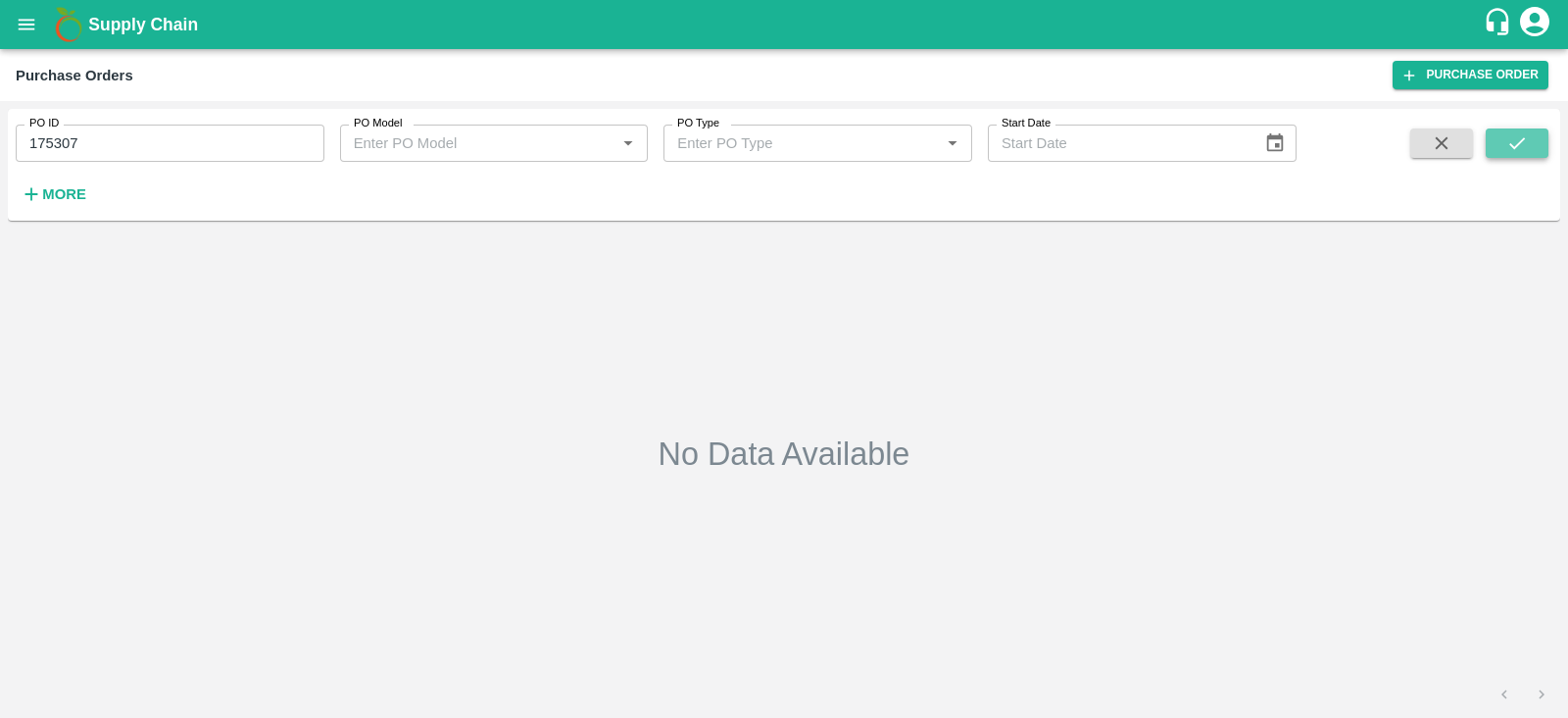
click at [1523, 135] on icon "submit" at bounding box center [1518, 144] width 22 height 22
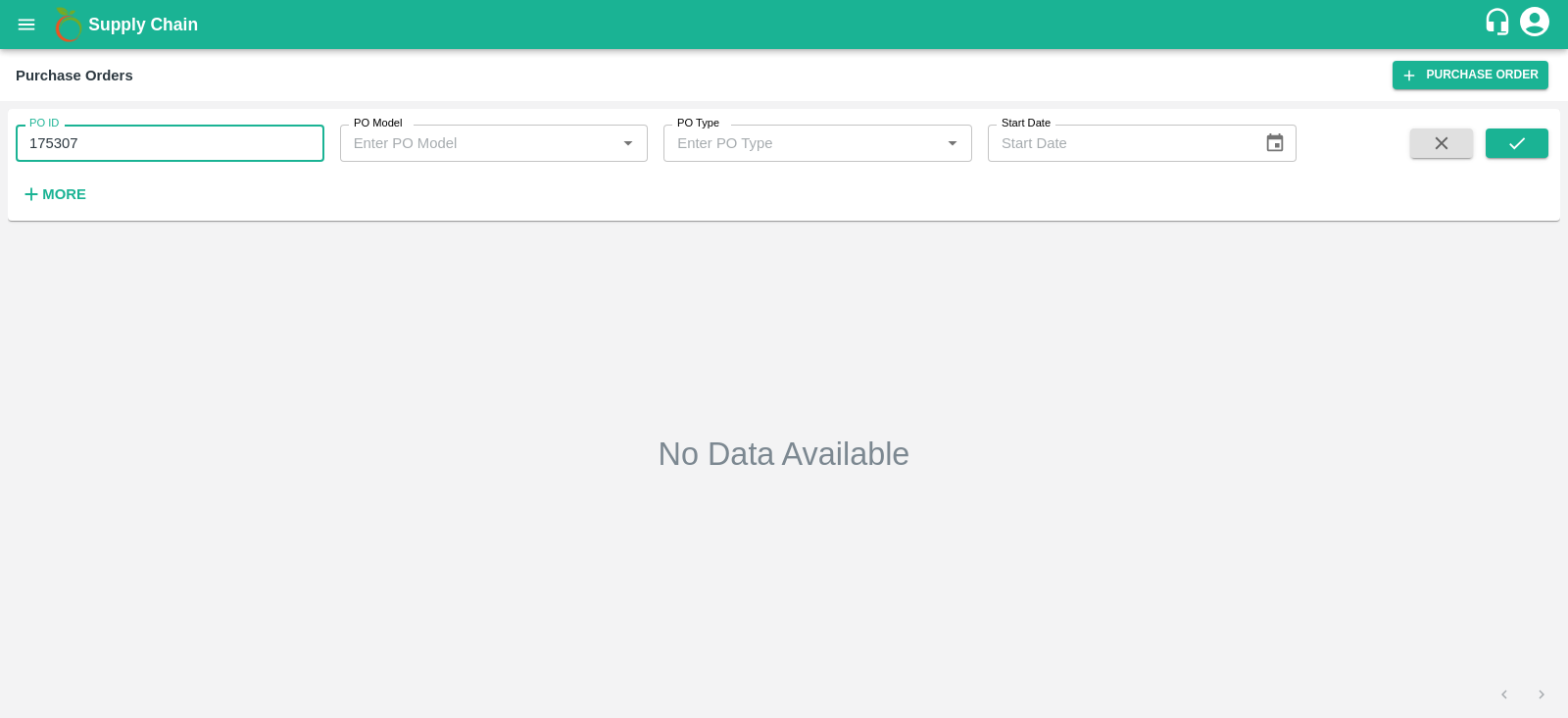
click at [159, 141] on input "175307" at bounding box center [170, 144] width 309 height 37
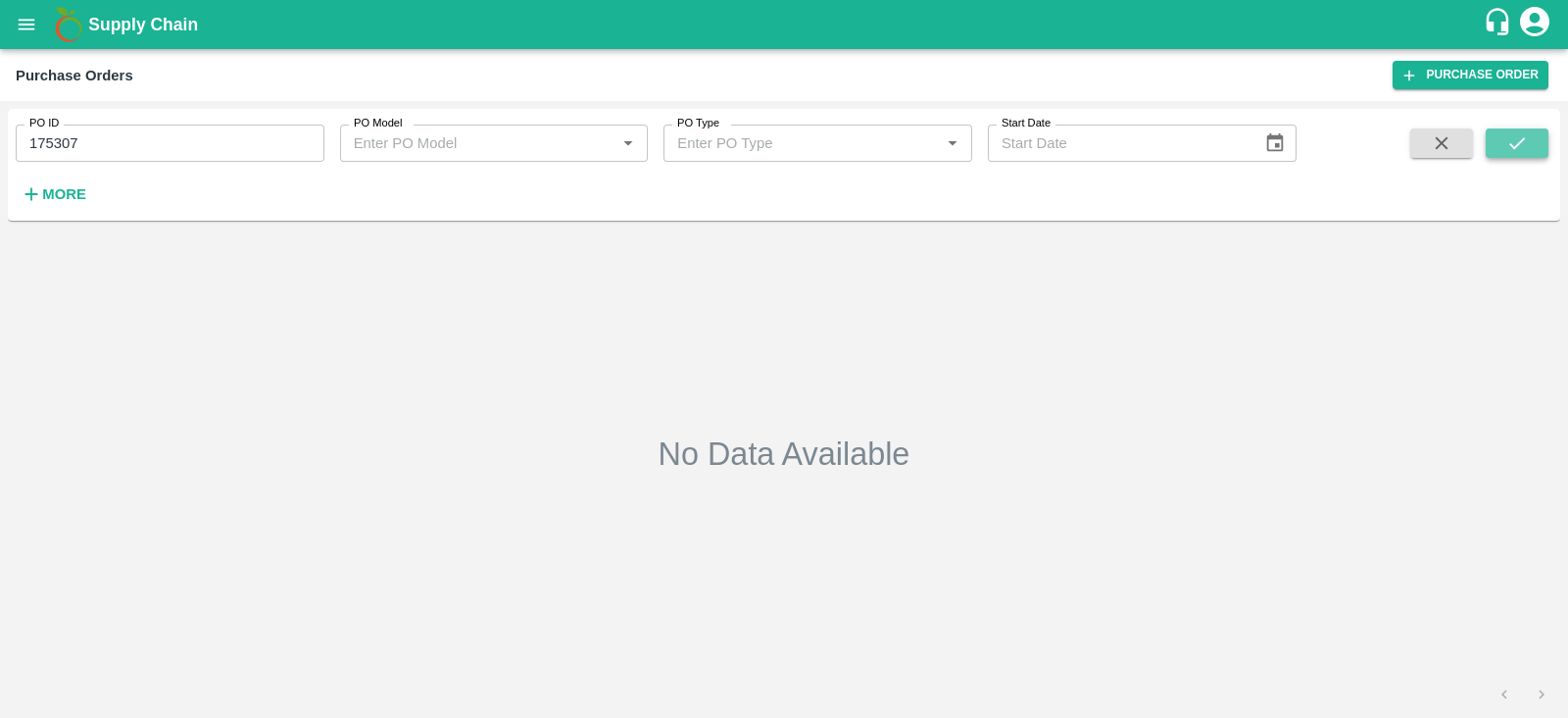
click at [1512, 145] on icon "submit" at bounding box center [1518, 144] width 22 height 22
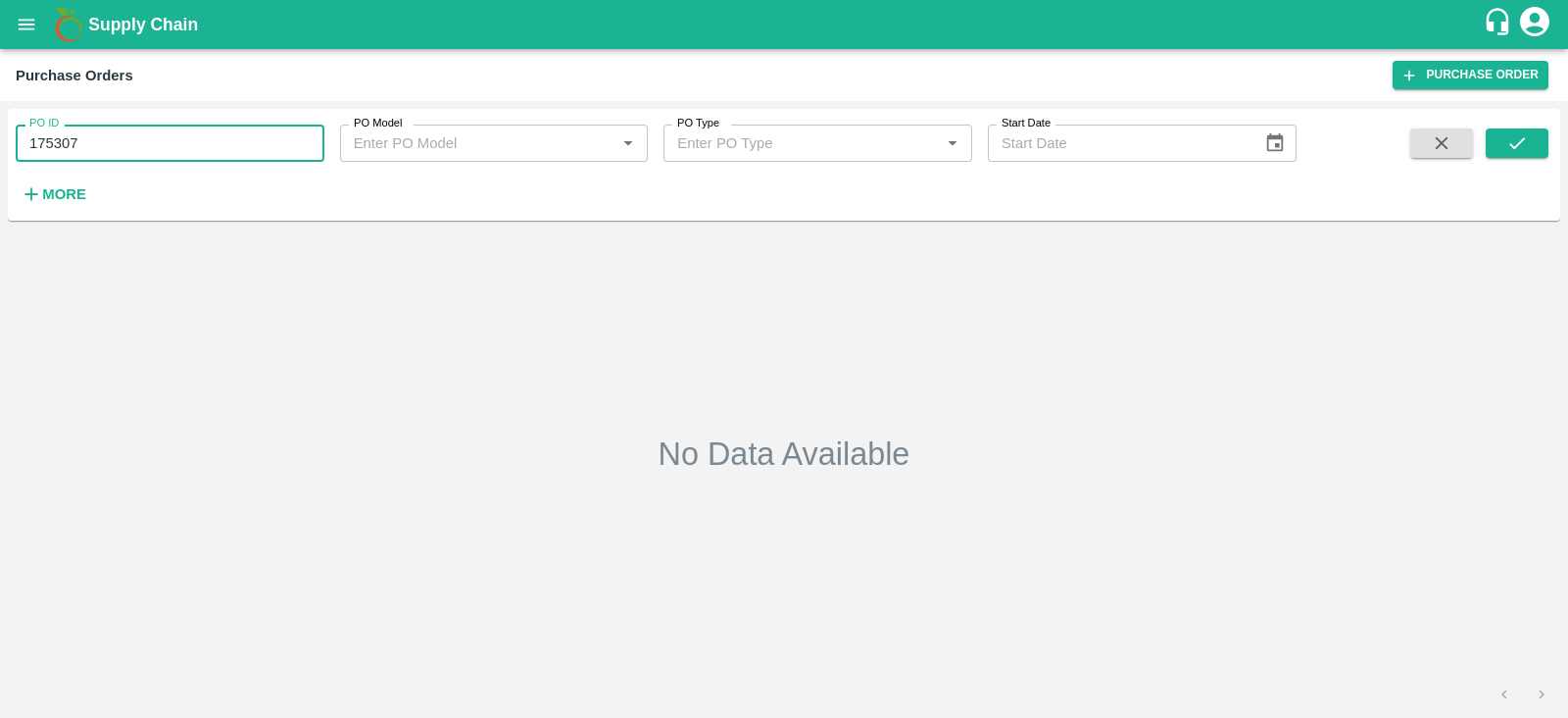
click at [212, 140] on input "175307" at bounding box center [170, 144] width 309 height 37
